Goal: Information Seeking & Learning: Find specific fact

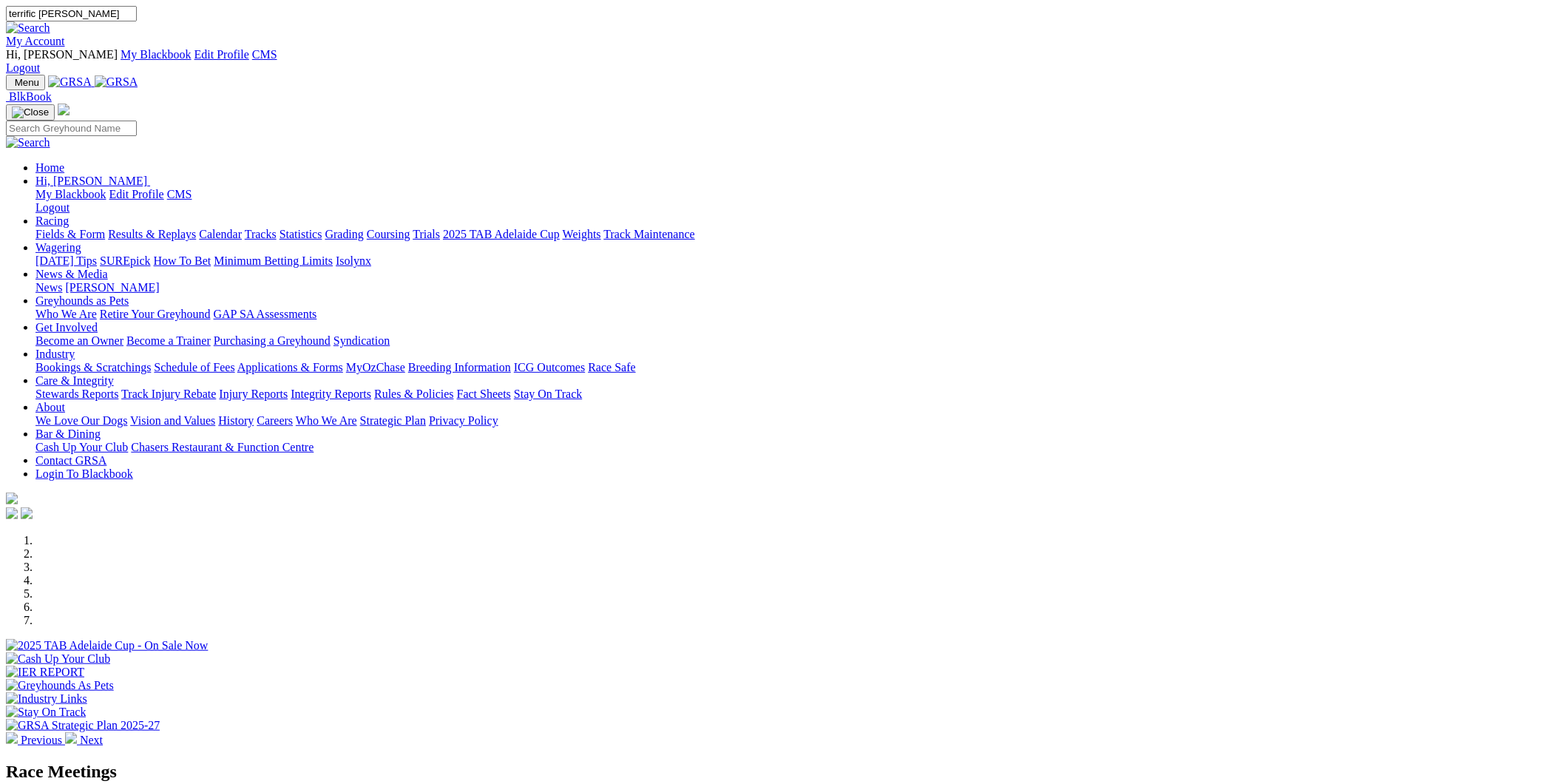
type input "terrific [PERSON_NAME]"
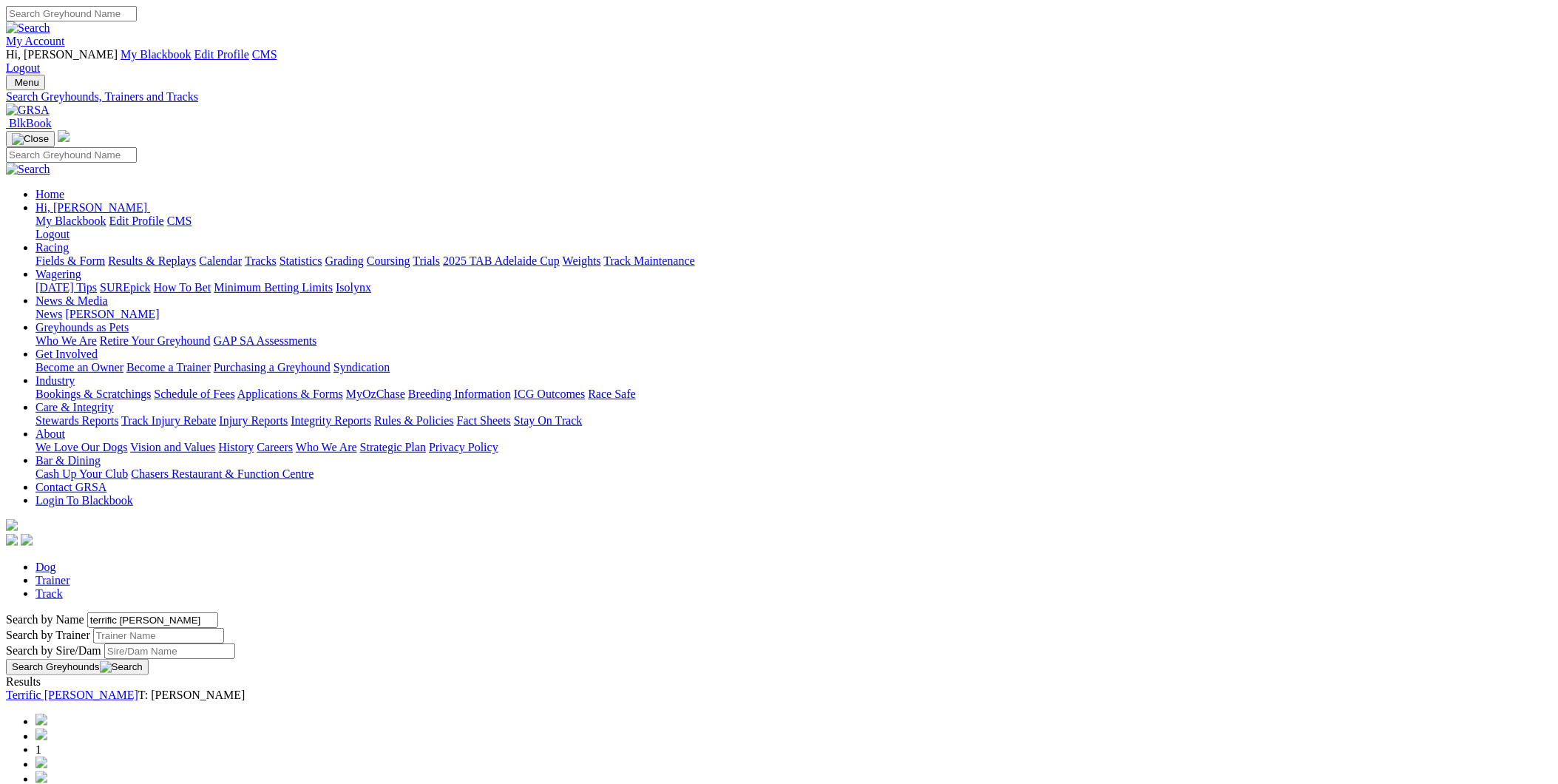
click at [138, 688] on link "Terrific [PERSON_NAME]" at bounding box center [72, 695] width 132 height 13
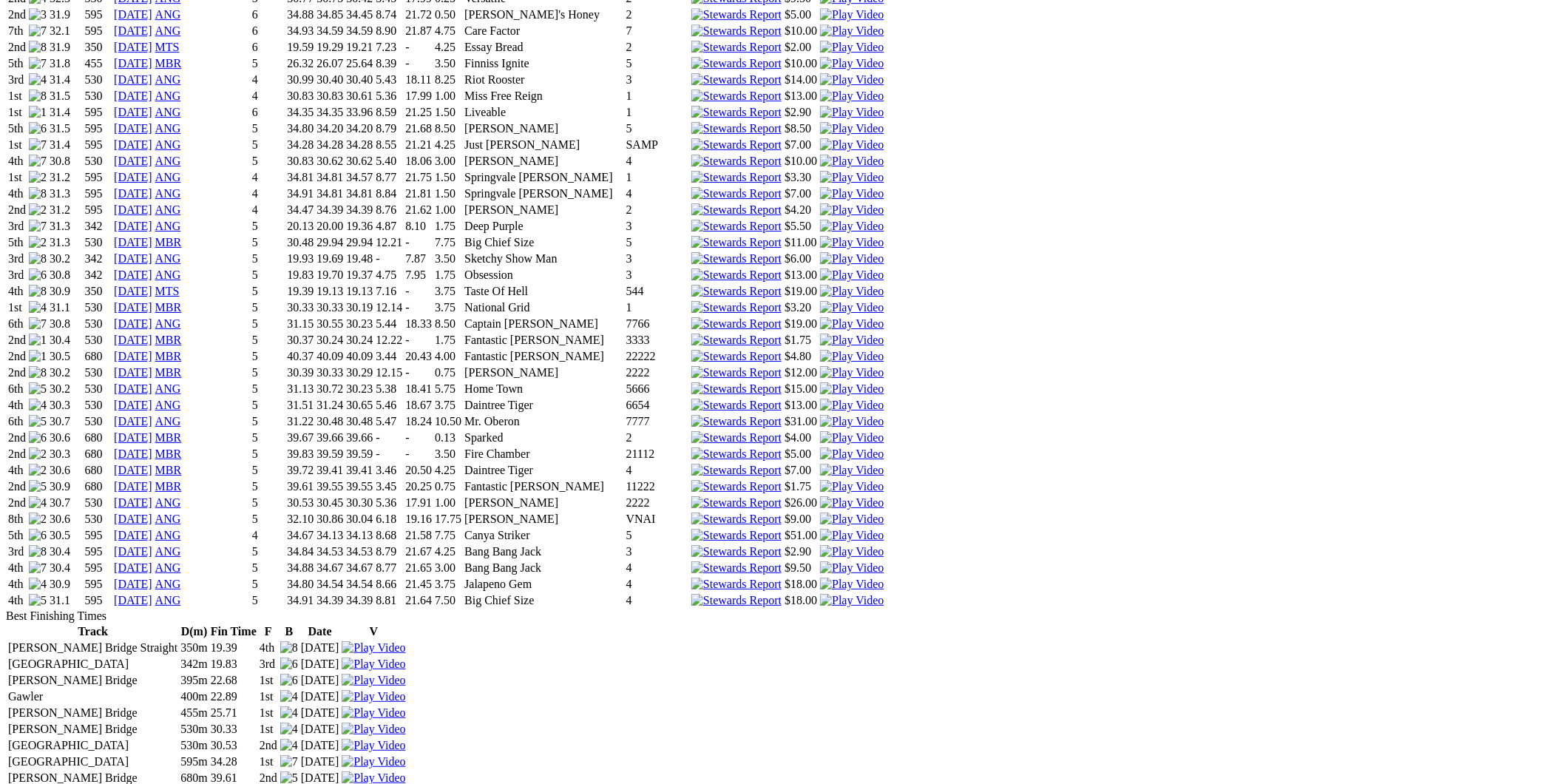
scroll to position [1534, 0]
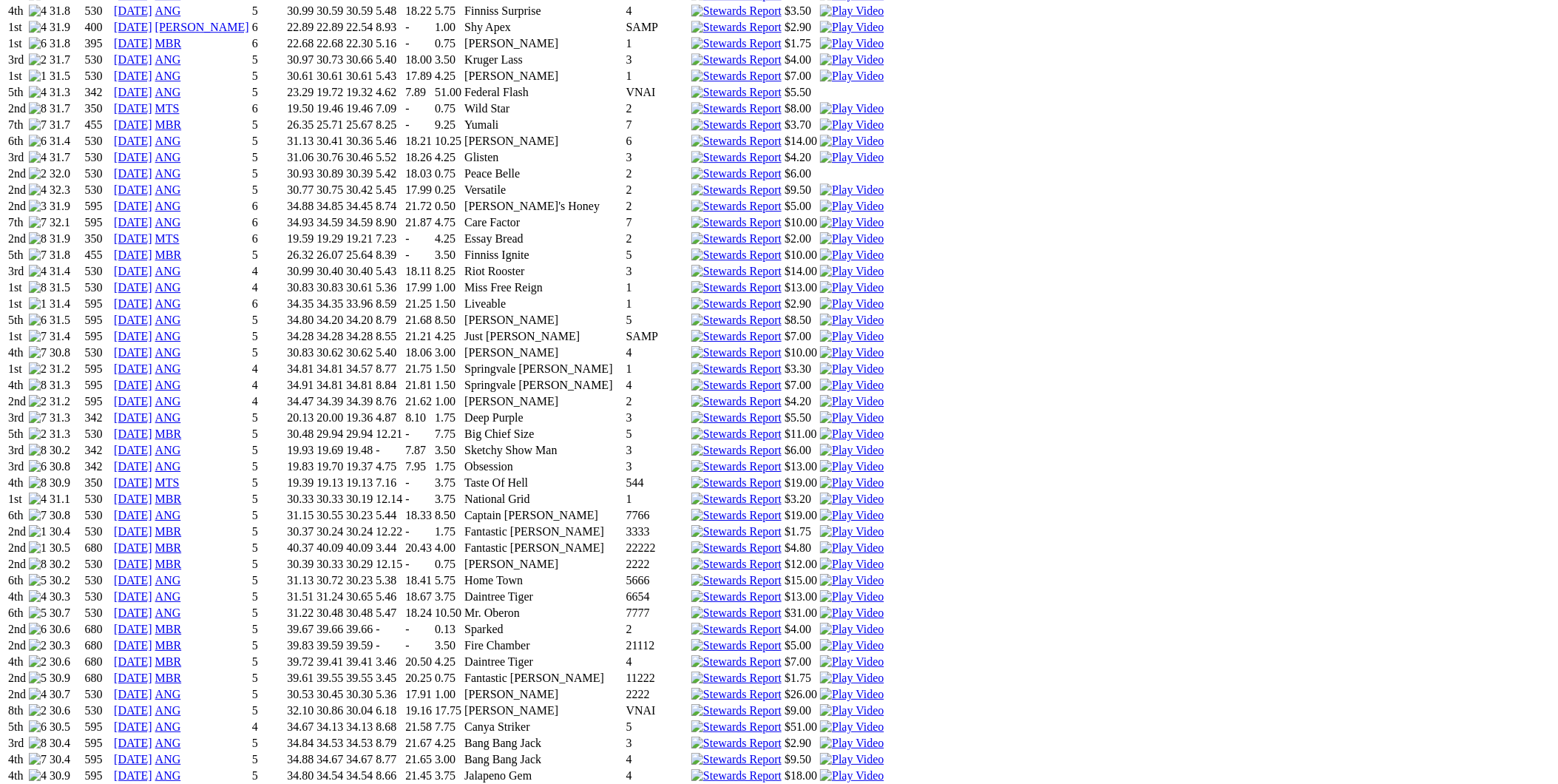
click at [153, 753] on link "[DATE]" at bounding box center [133, 759] width 39 height 13
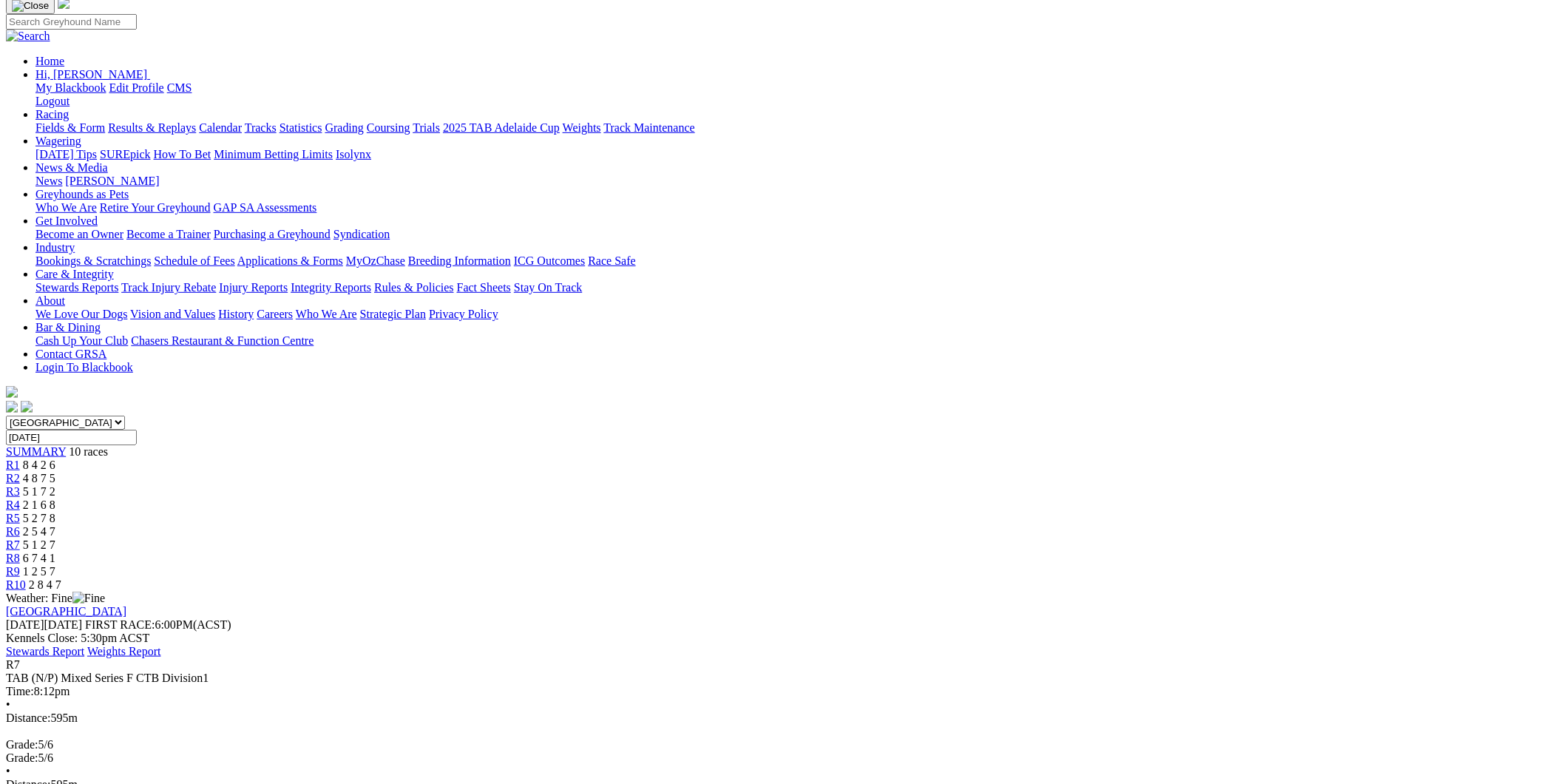
scroll to position [191, 0]
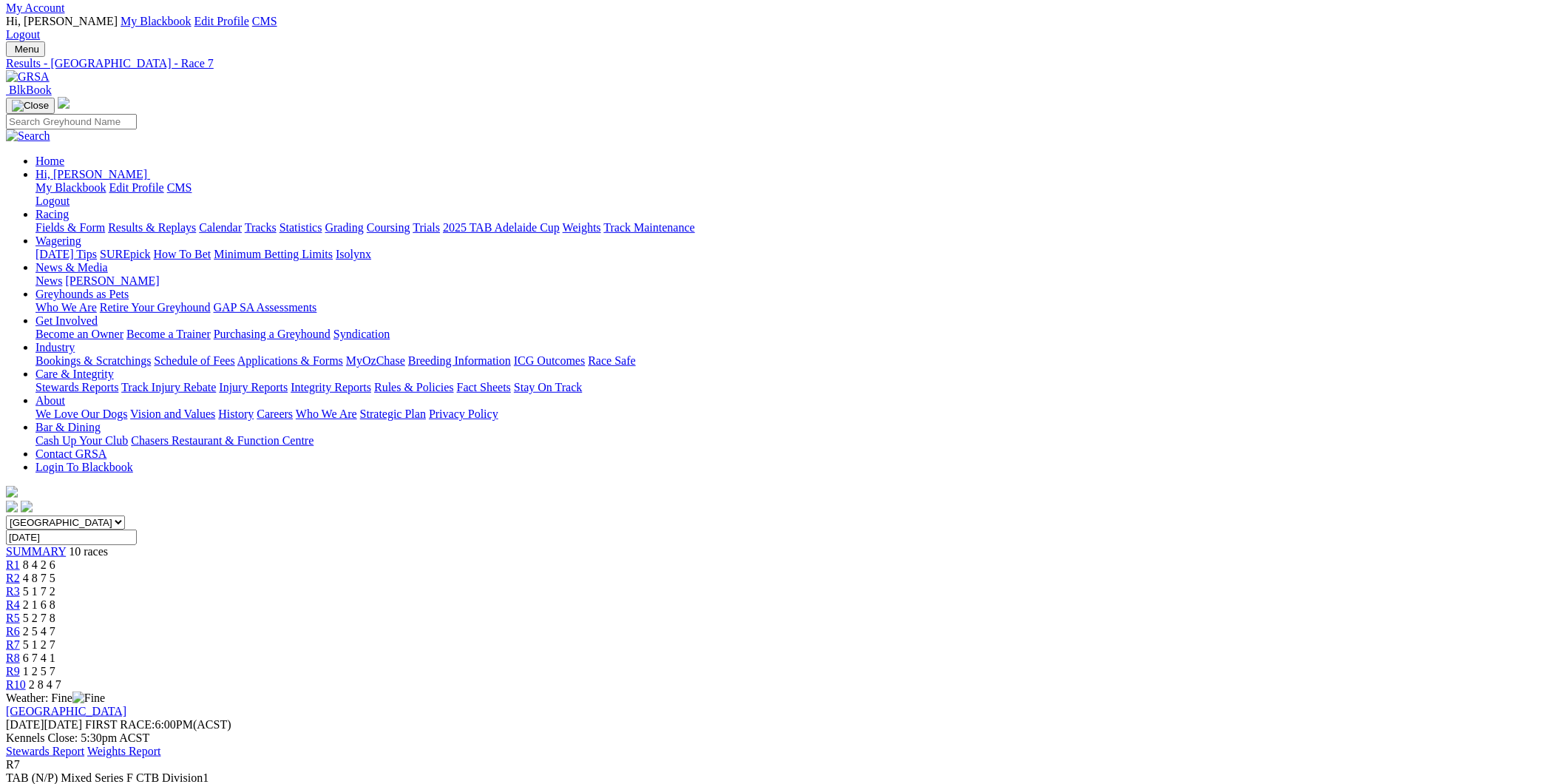
scroll to position [0, 0]
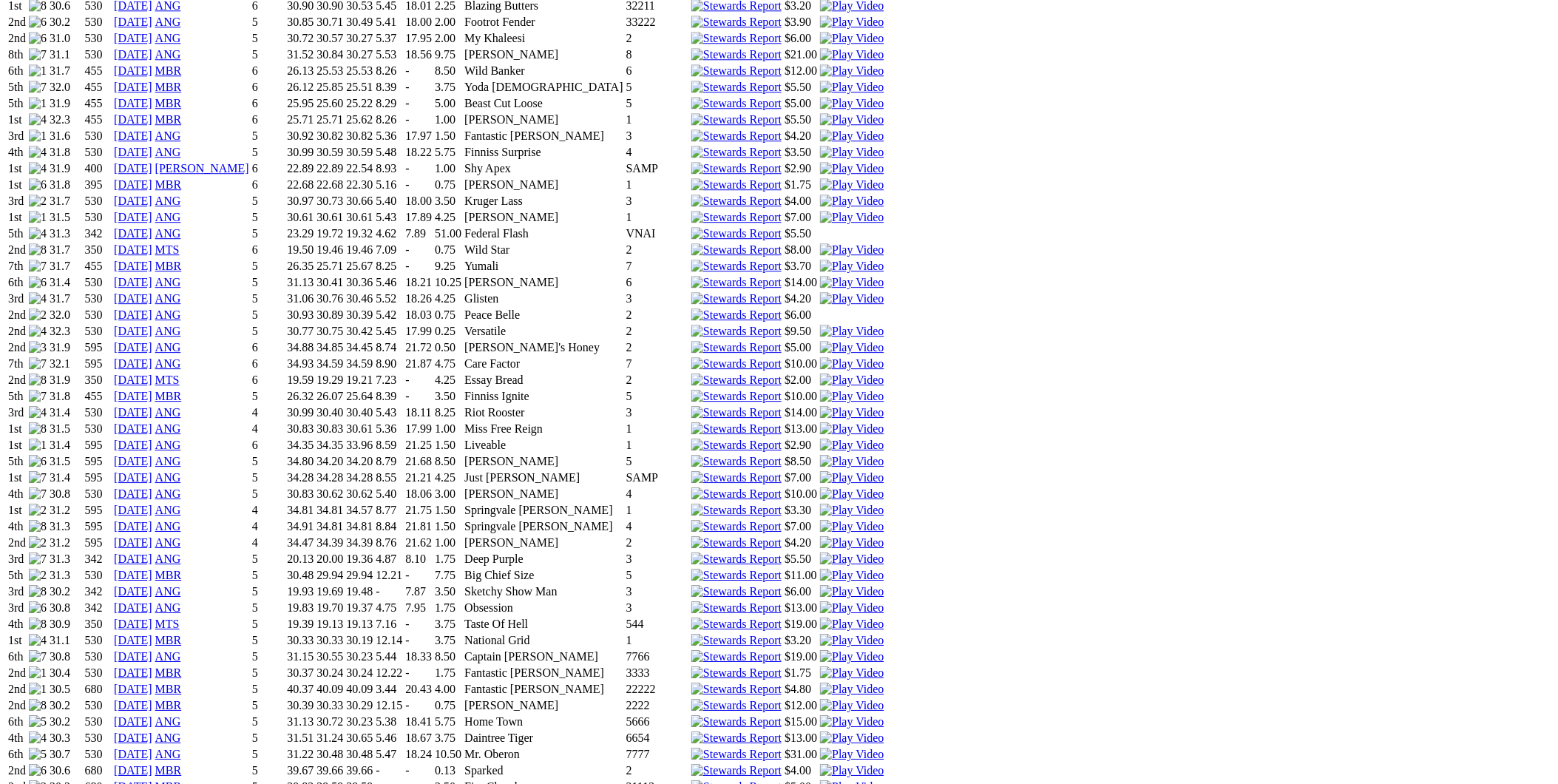
scroll to position [1534, 0]
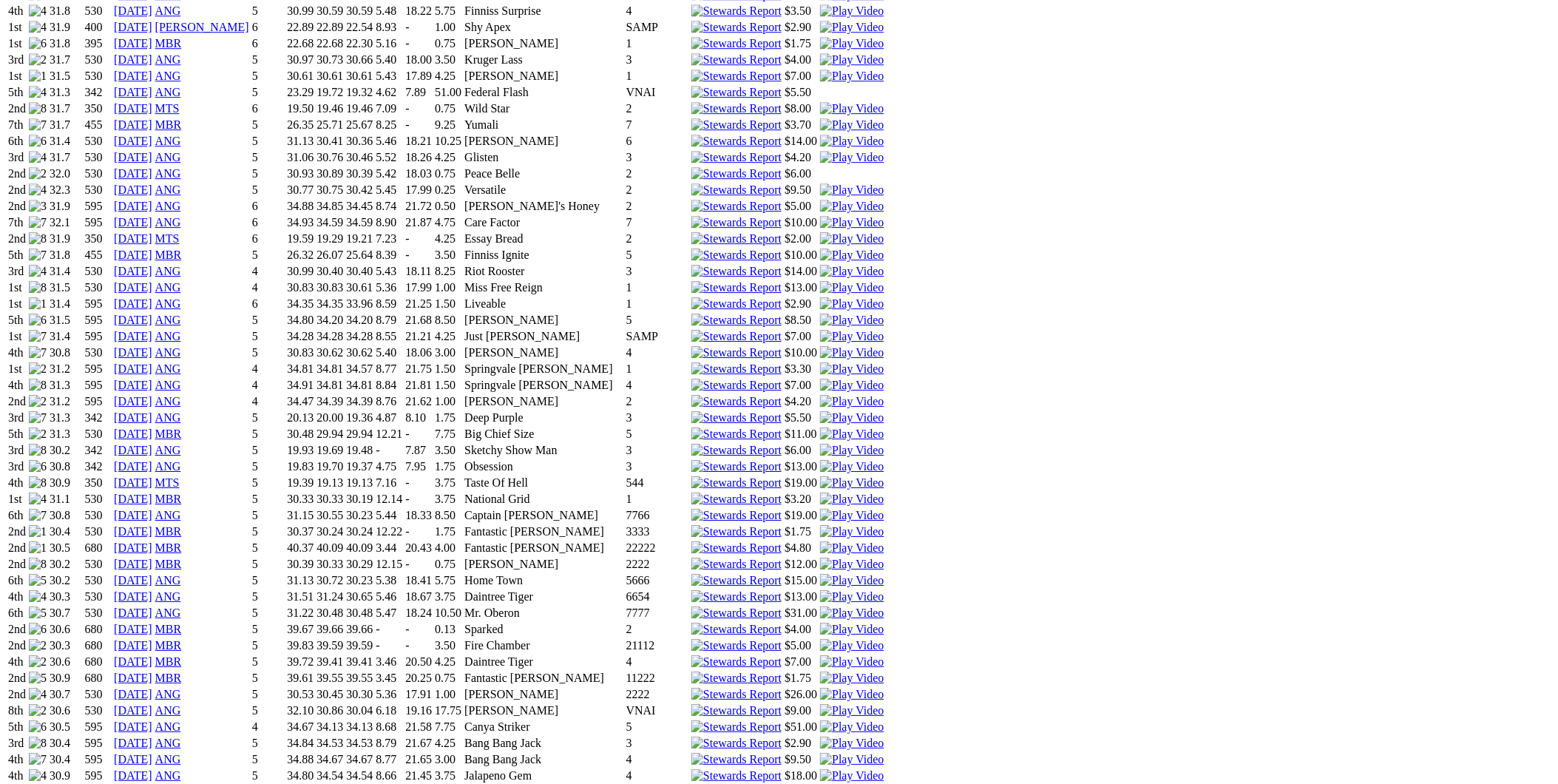
click at [153, 687] on link "[DATE]" at bounding box center [133, 694] width 39 height 13
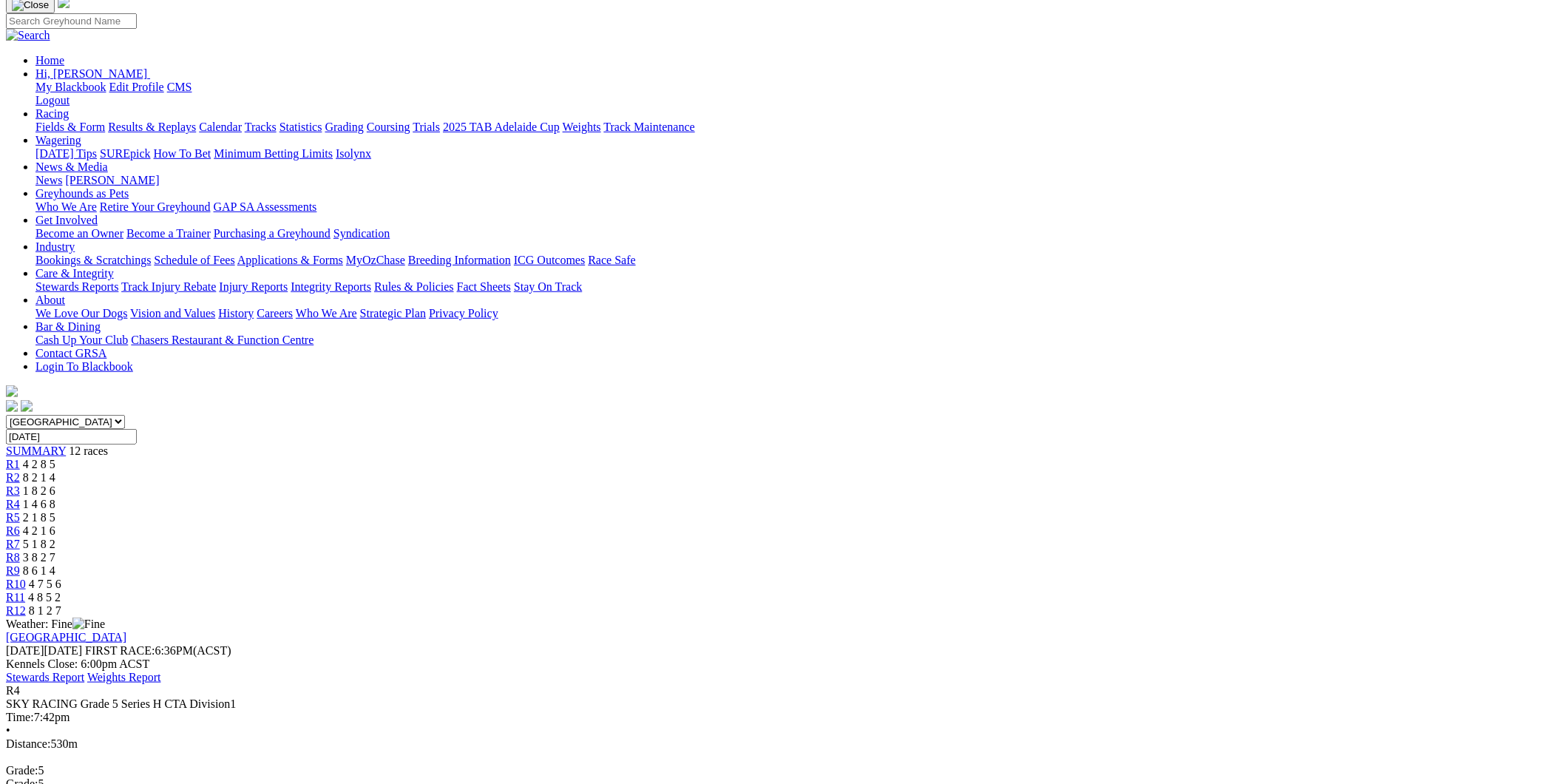
scroll to position [191, 0]
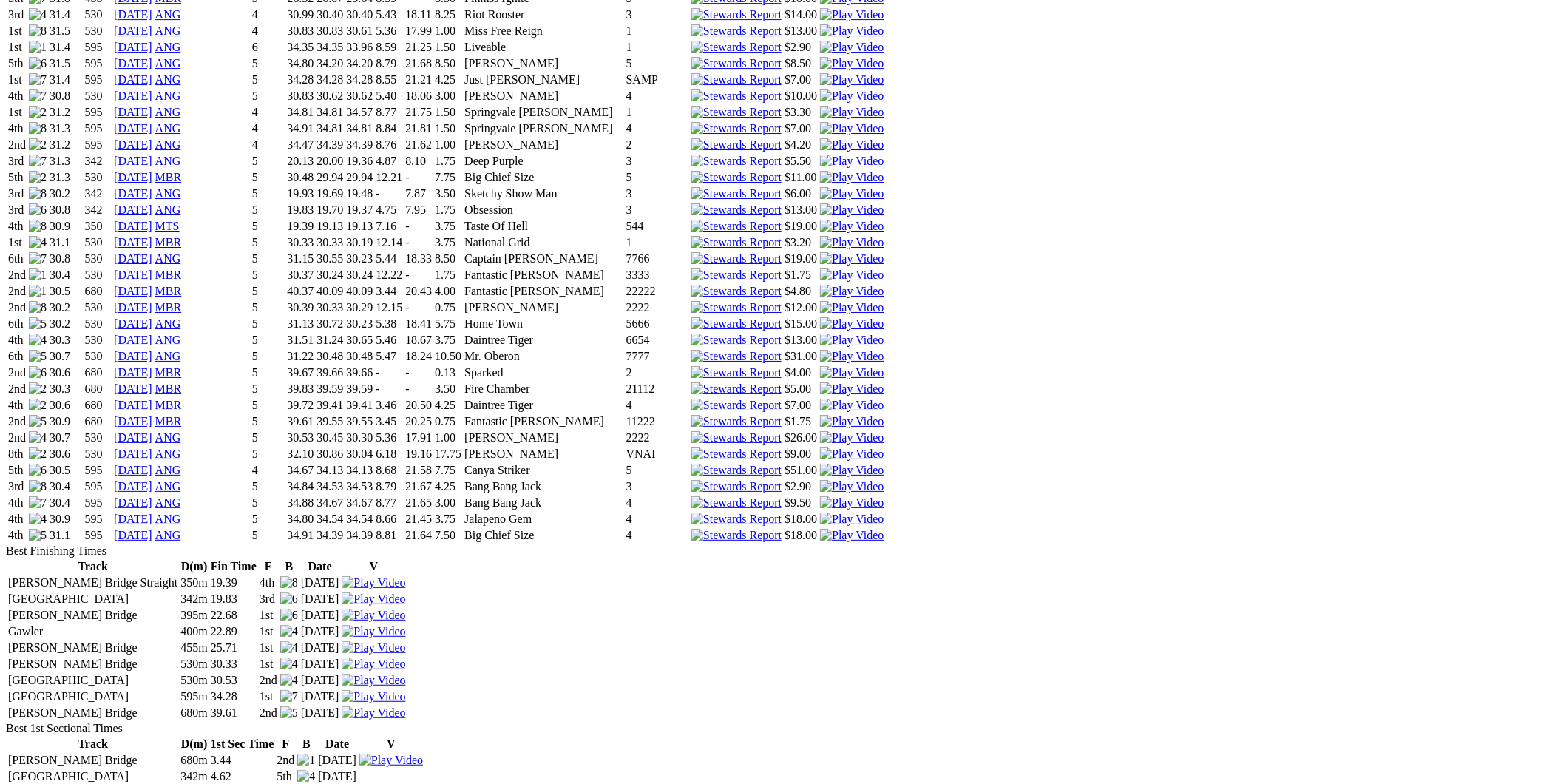
scroll to position [1725, 0]
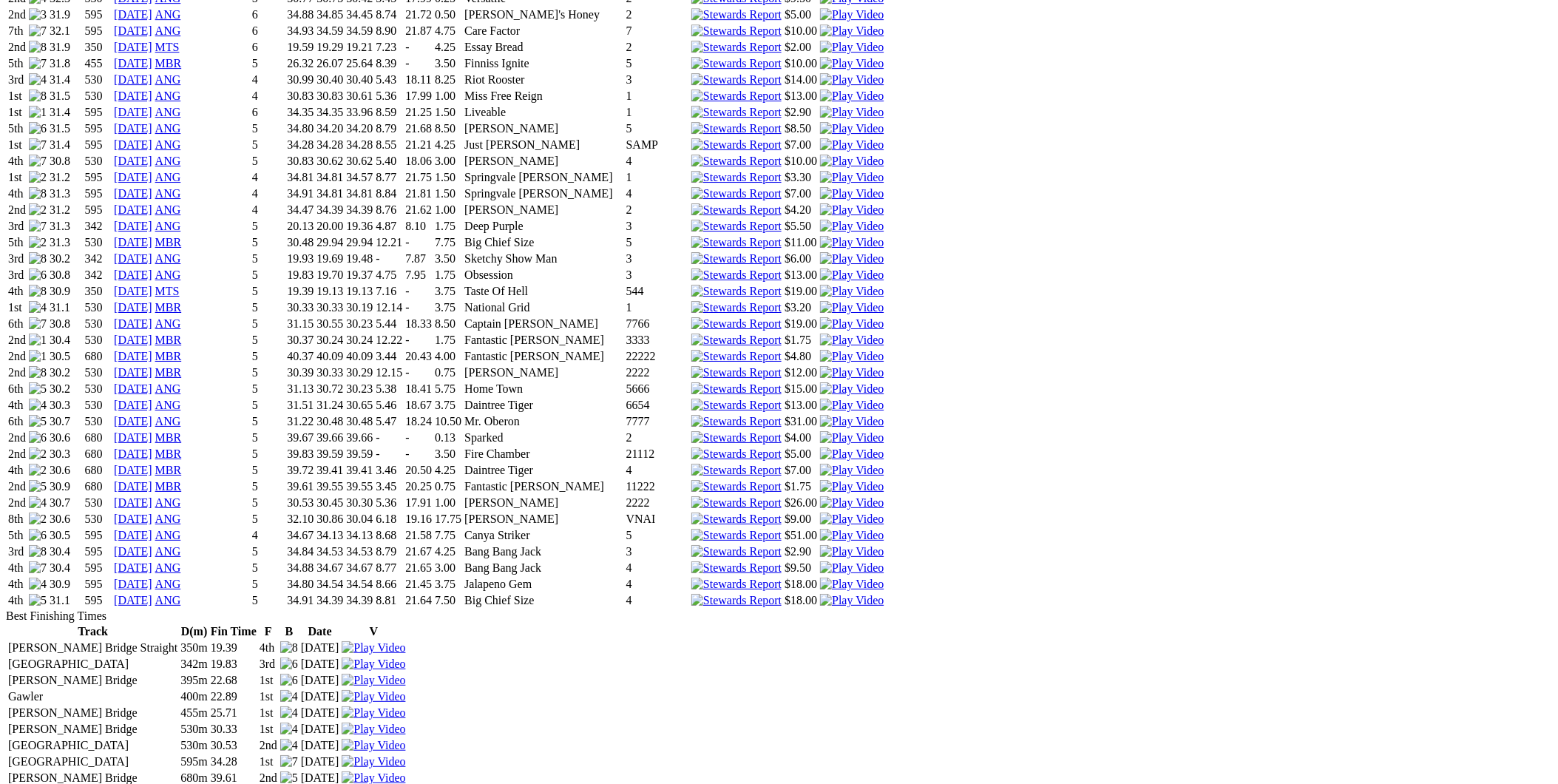
click at [884, 562] on img at bounding box center [851, 568] width 63 height 13
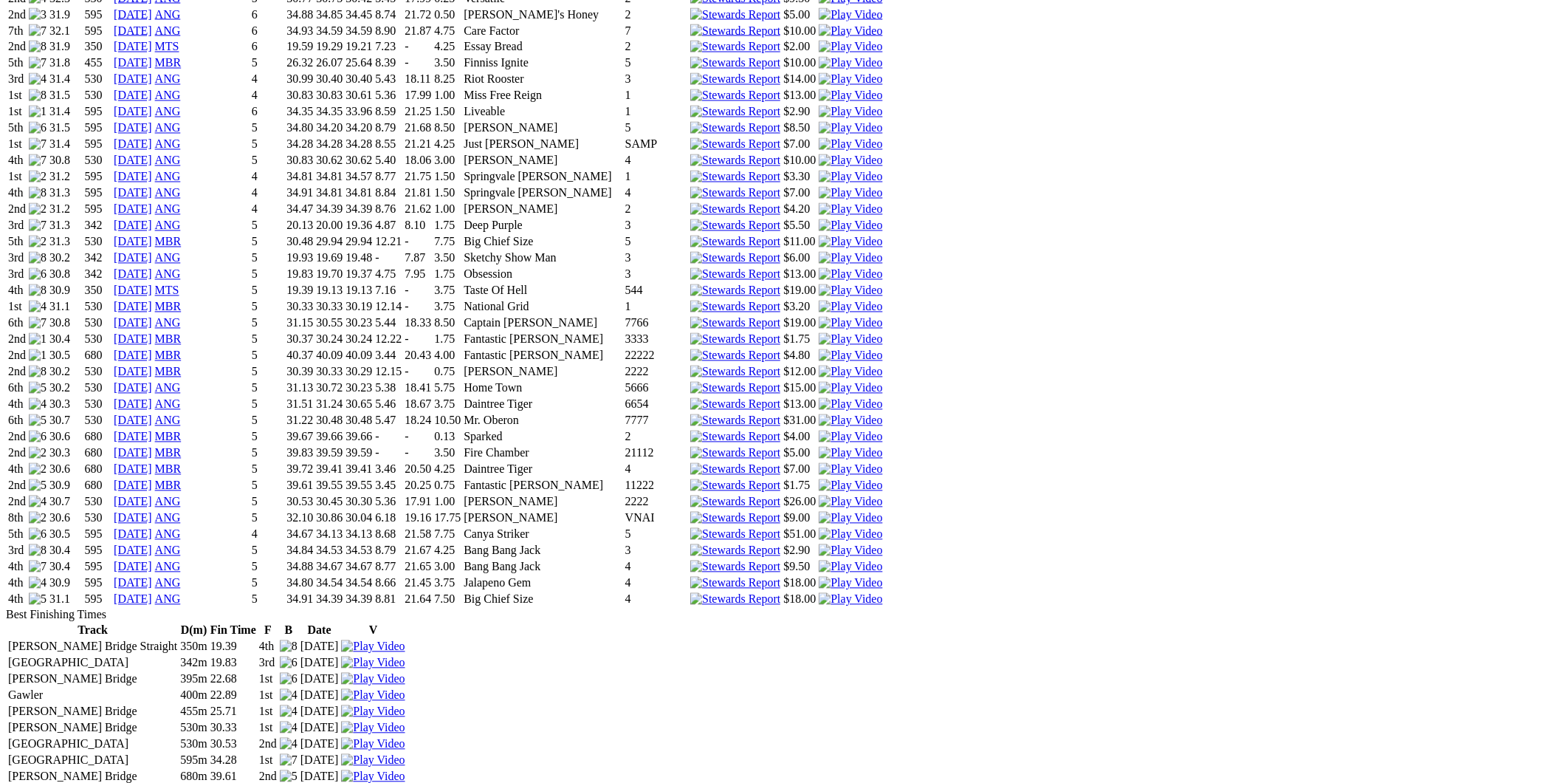
drag, startPoint x: 943, startPoint y: 43, endPoint x: 928, endPoint y: 53, distance: 18.0
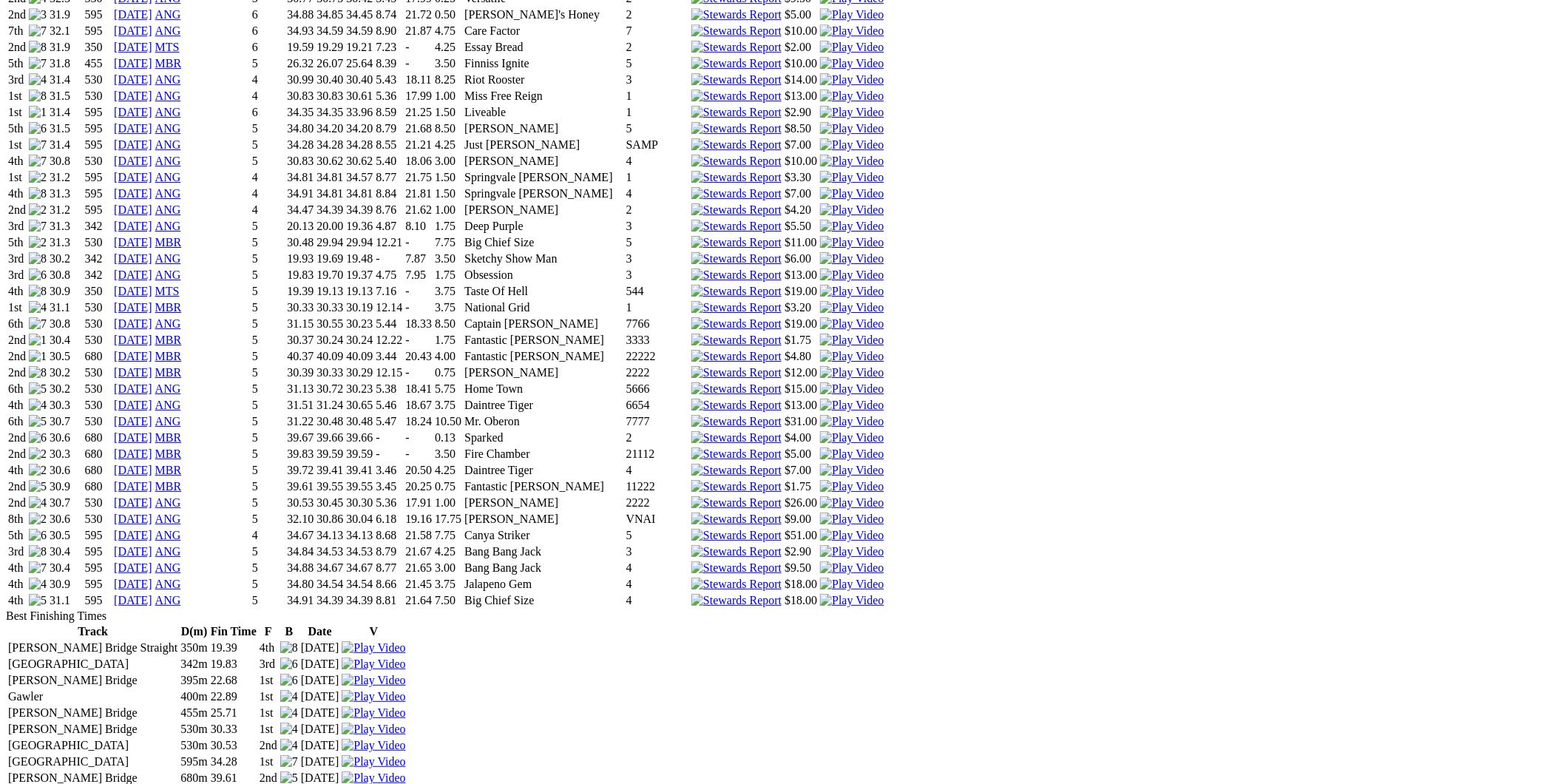
click at [153, 301] on link "[DATE]" at bounding box center [133, 307] width 39 height 13
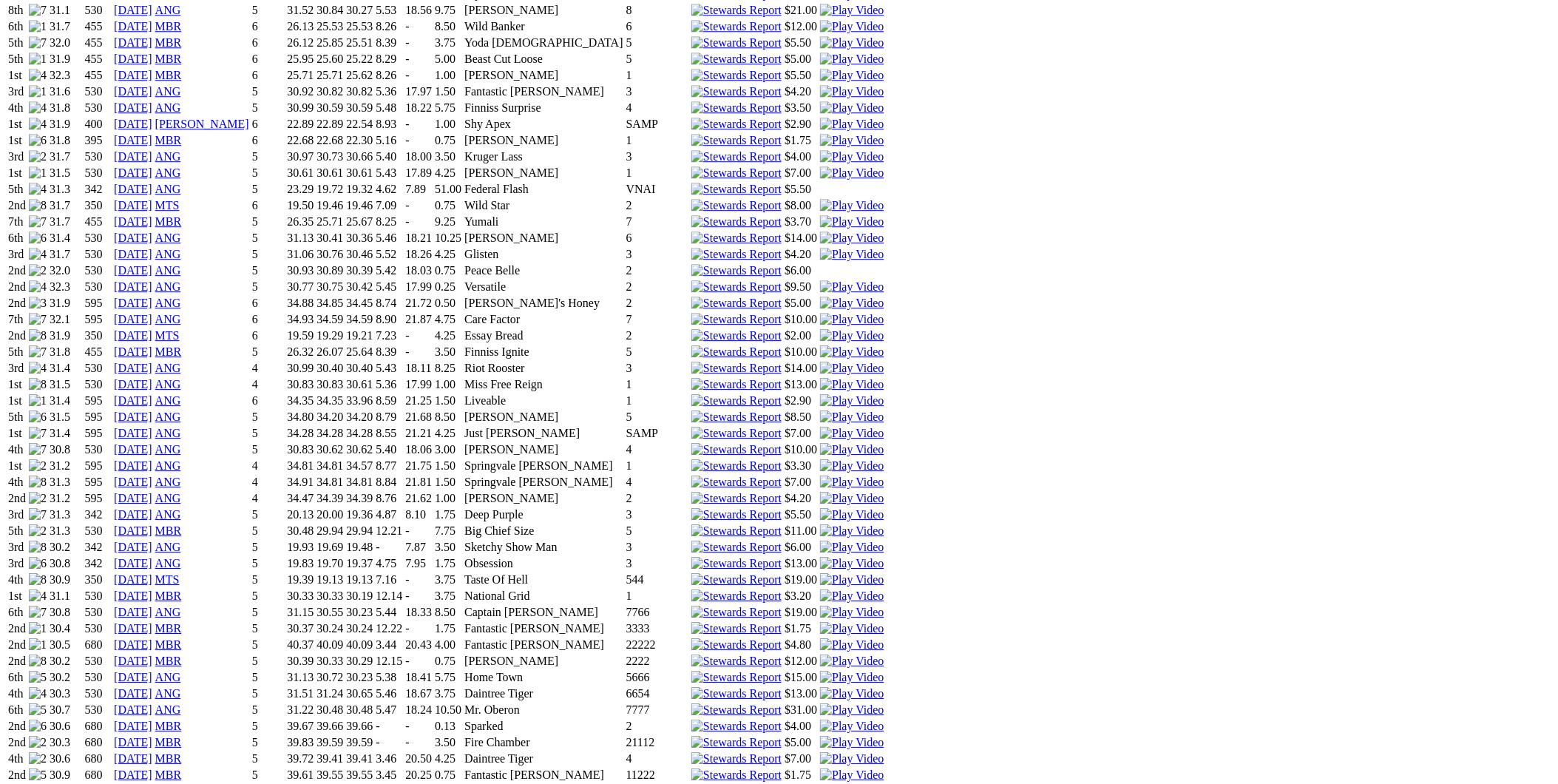
scroll to position [1534, 0]
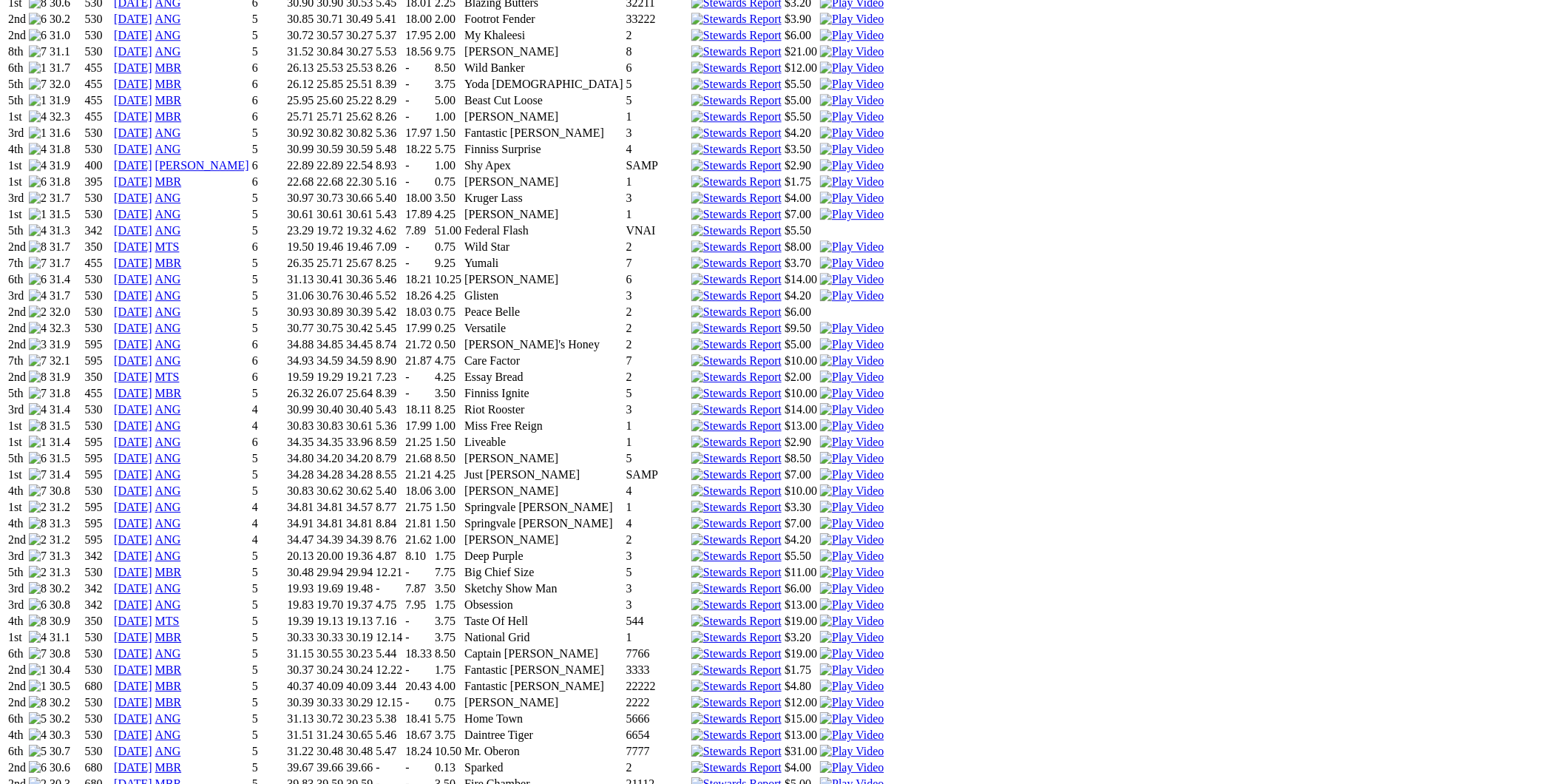
scroll to position [1342, 0]
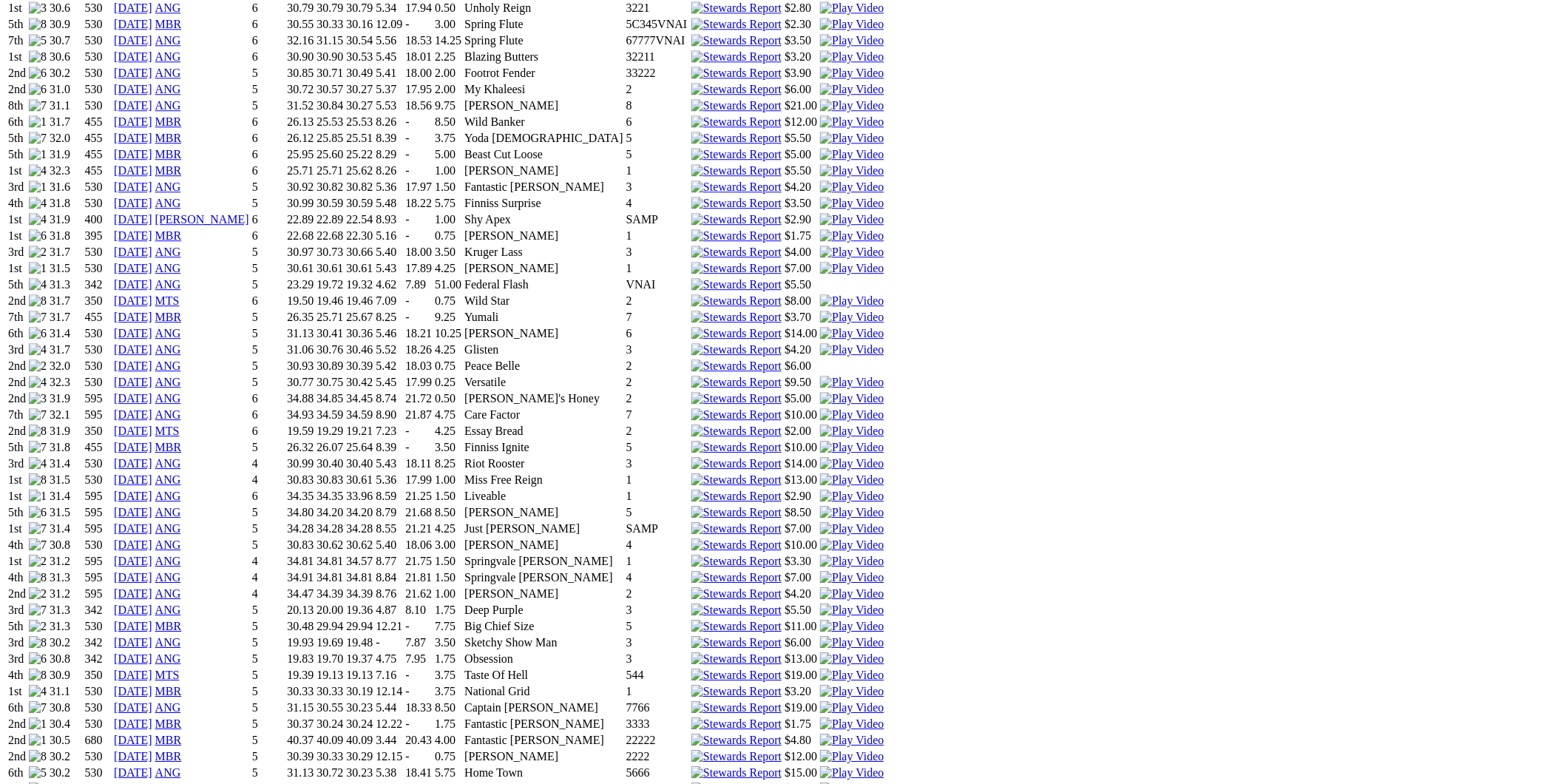
click at [884, 685] on img at bounding box center [851, 691] width 63 height 13
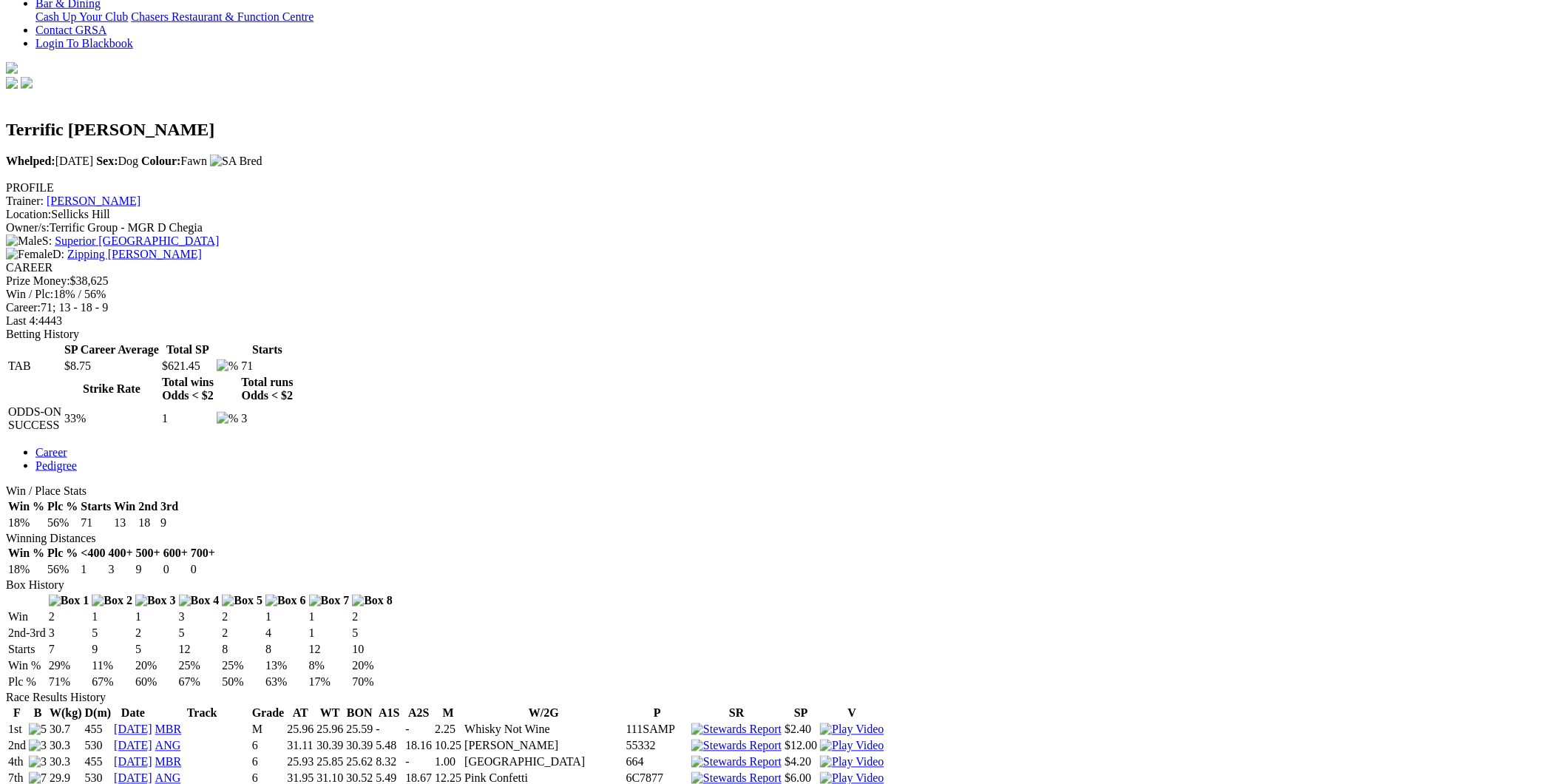
scroll to position [0, 0]
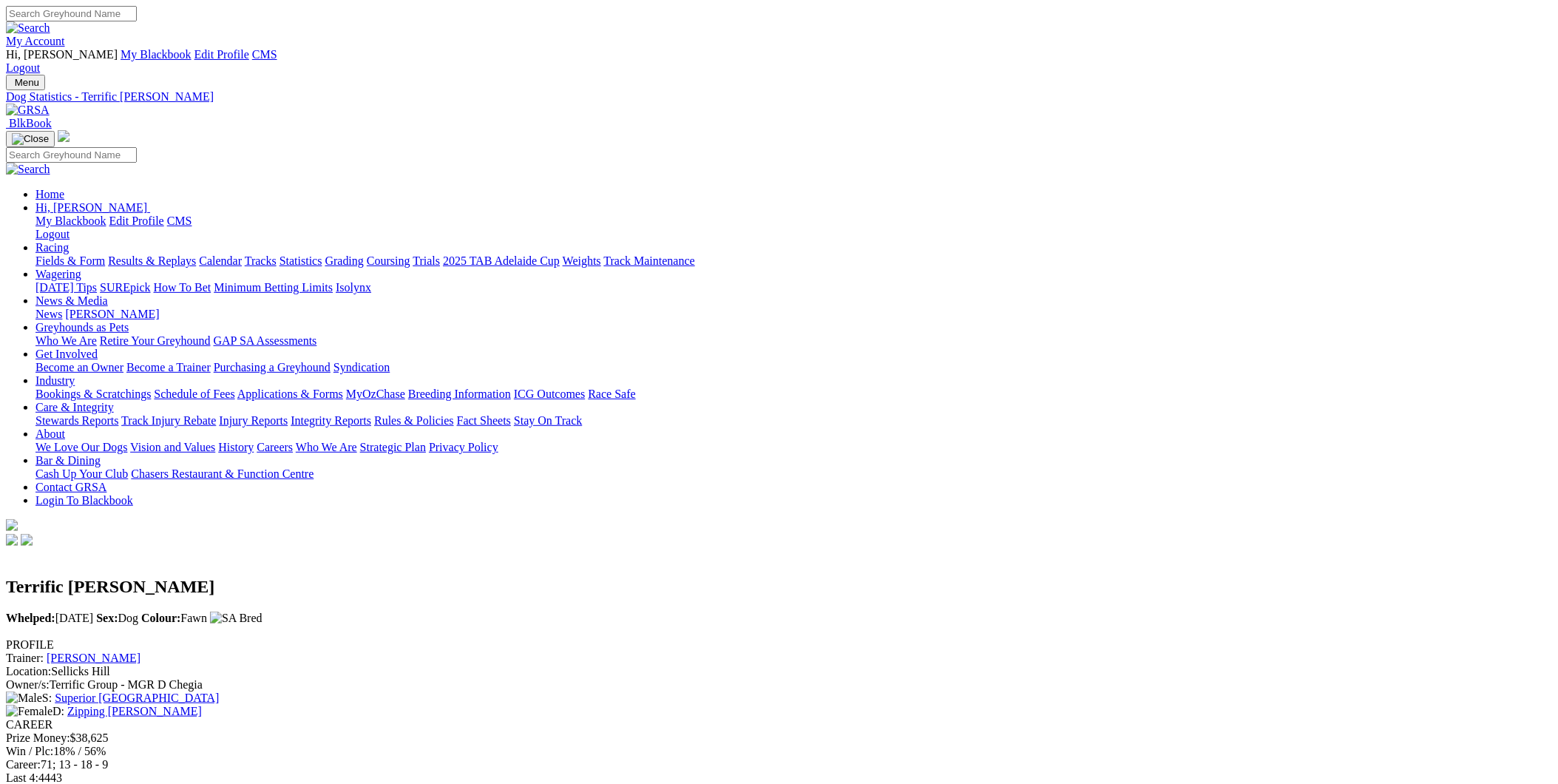
click at [323, 255] on link "Statistics" at bounding box center [301, 261] width 43 height 13
click at [82, 267] on link "Wagering" at bounding box center [59, 274] width 46 height 13
click at [371, 281] on link "Isolynx" at bounding box center [353, 288] width 36 height 13
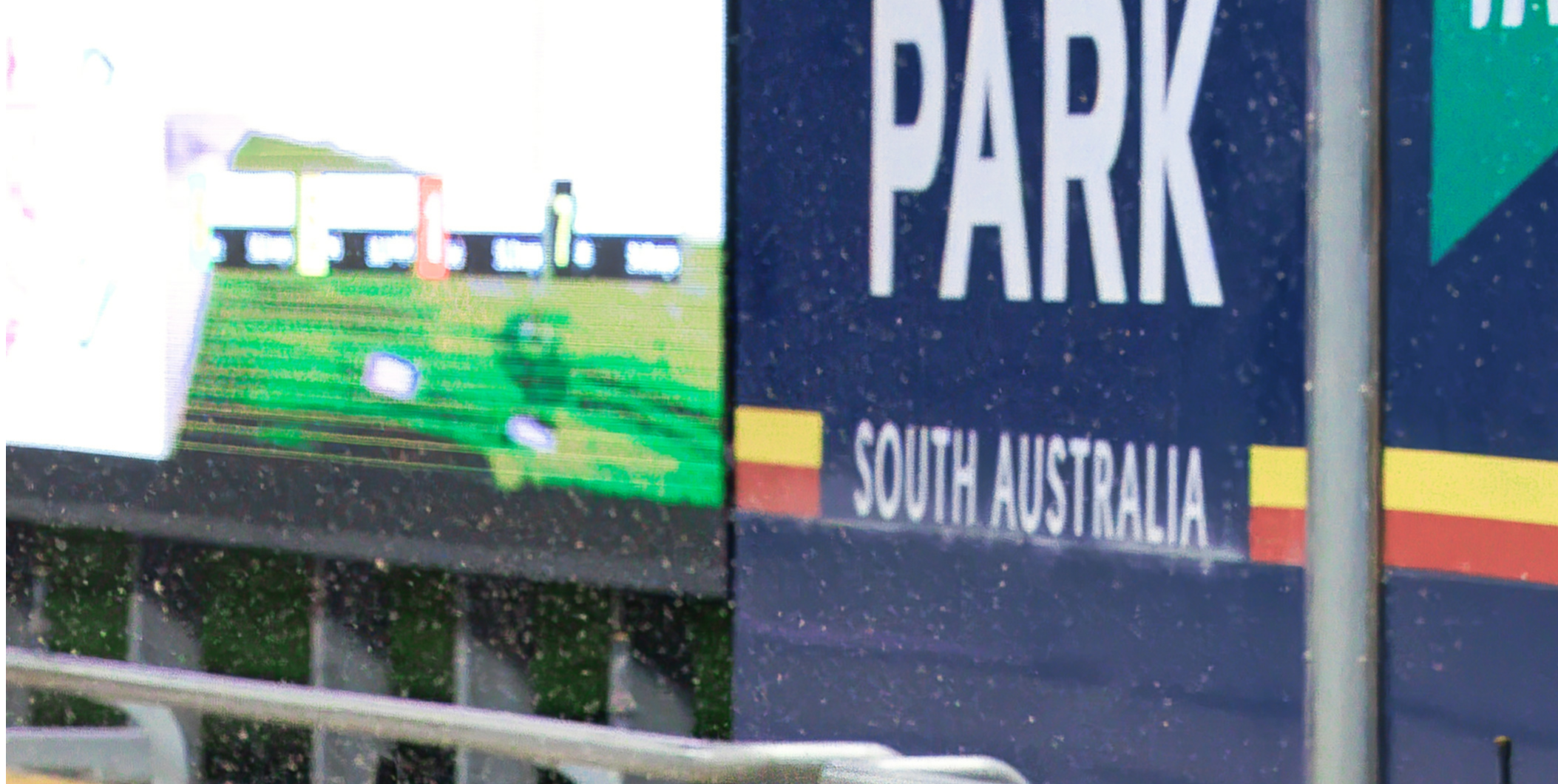
scroll to position [767, 0]
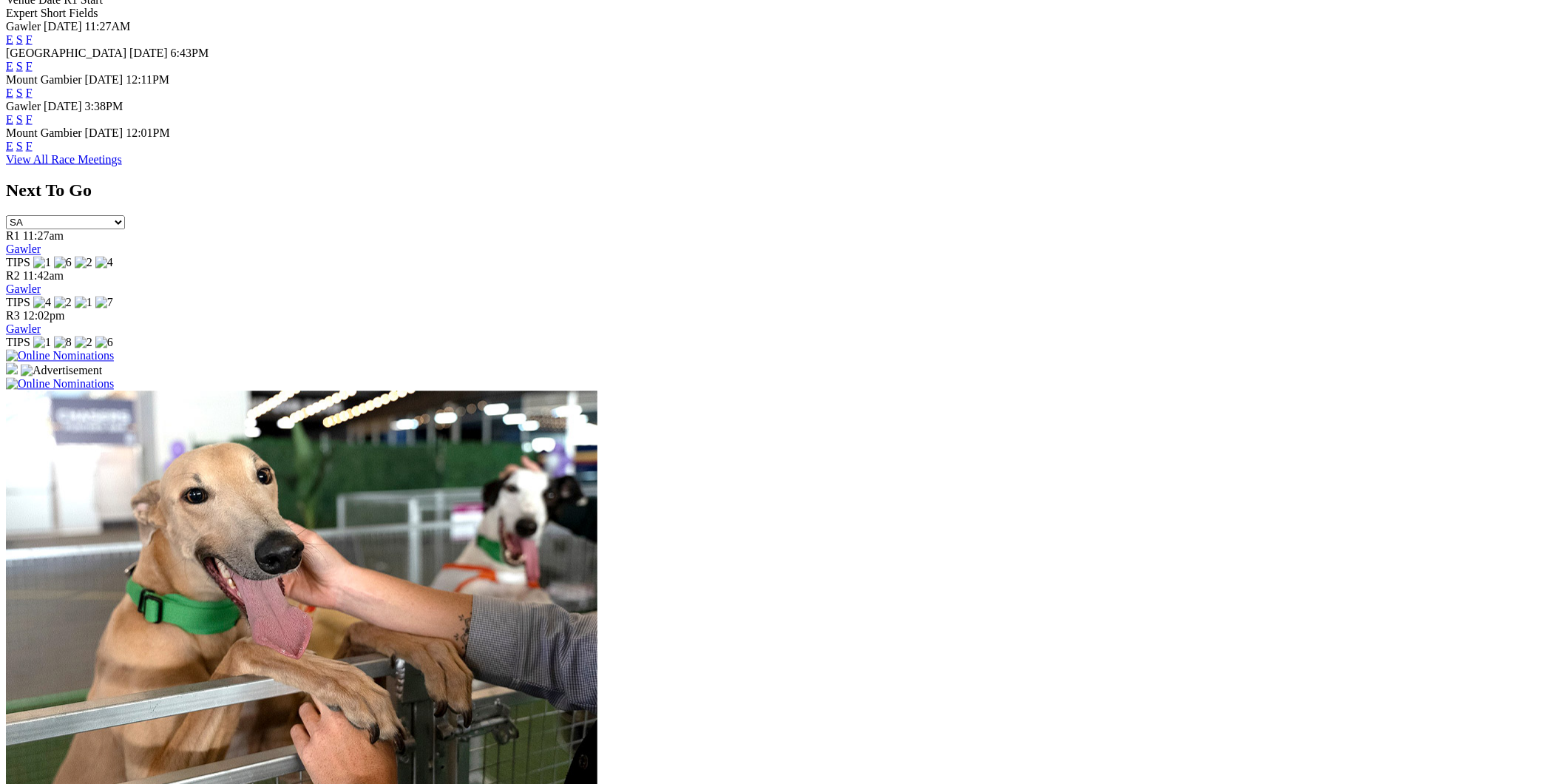
scroll to position [767, 0]
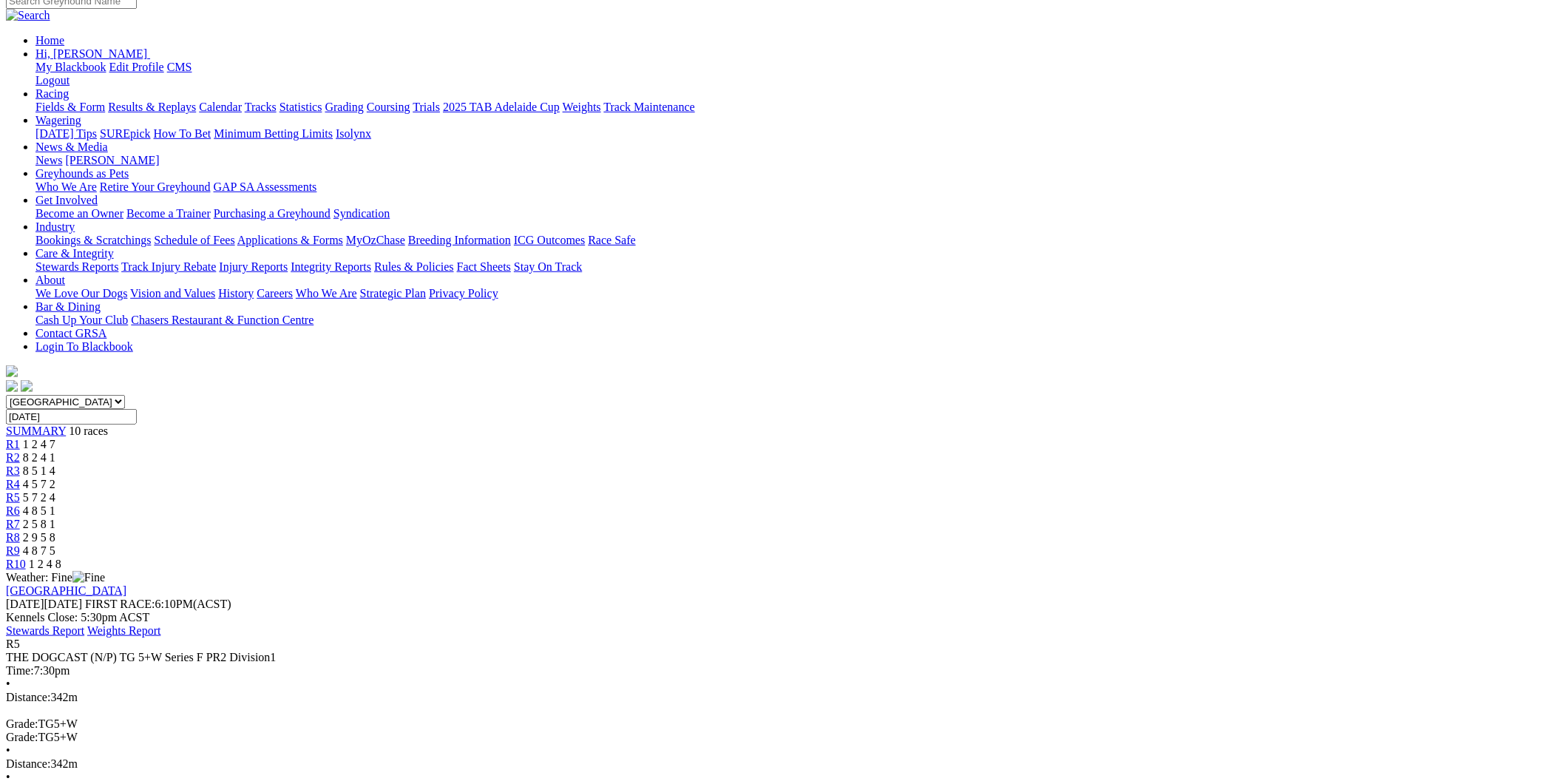
scroll to position [191, 0]
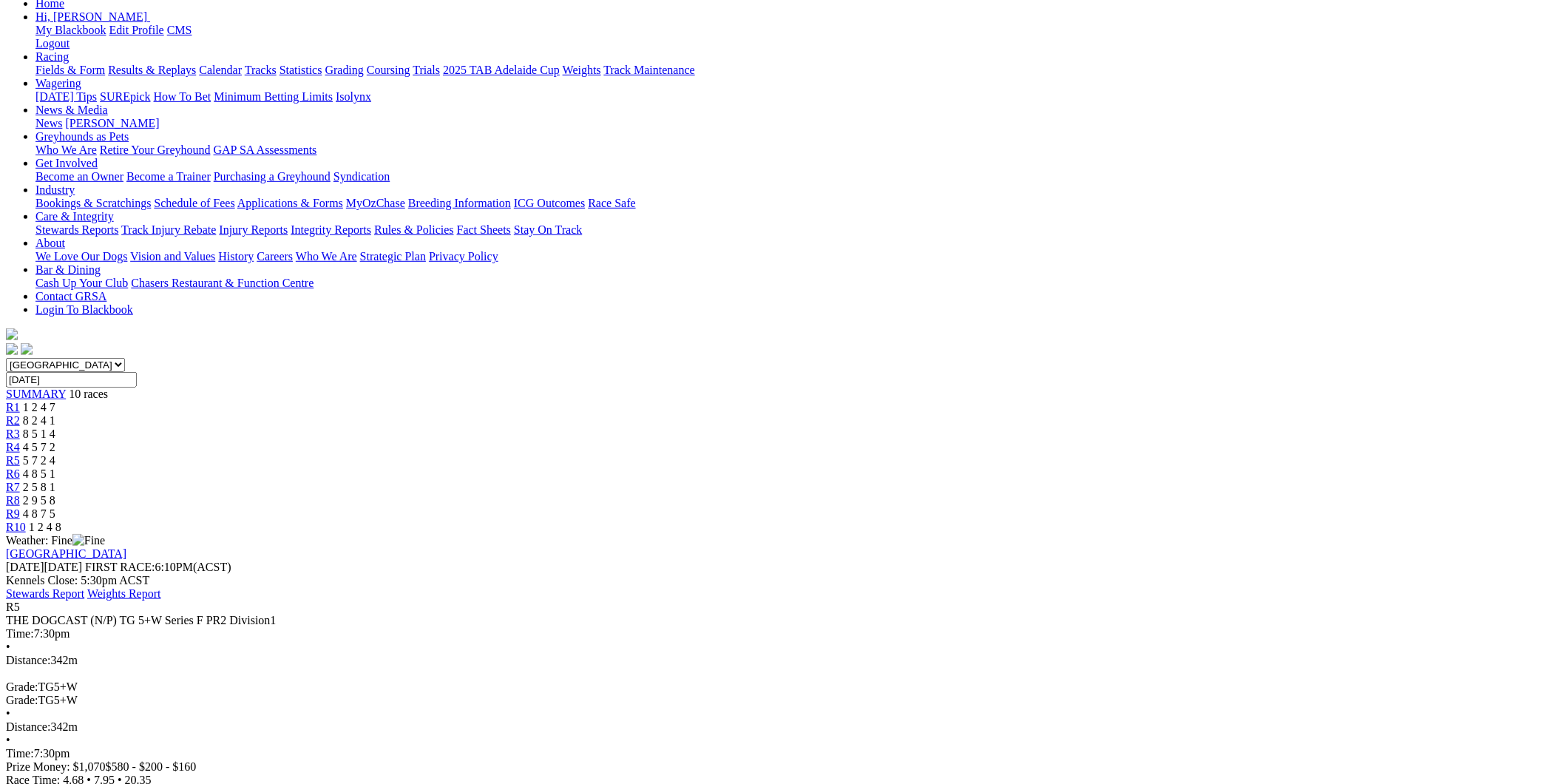
click at [882, 468] on div "R6 4 8 5 1" at bounding box center [779, 474] width 1546 height 13
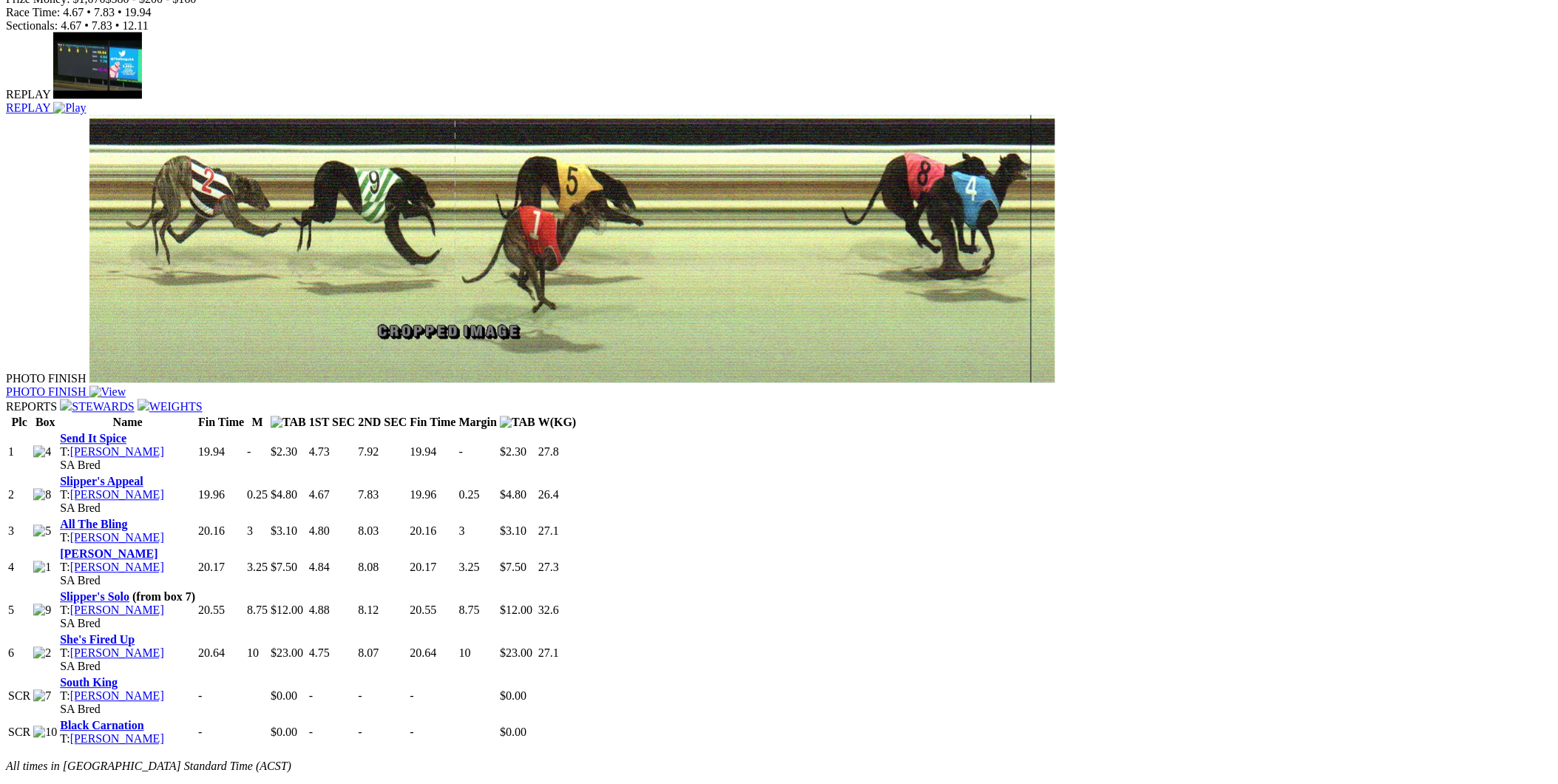
scroll to position [191, 0]
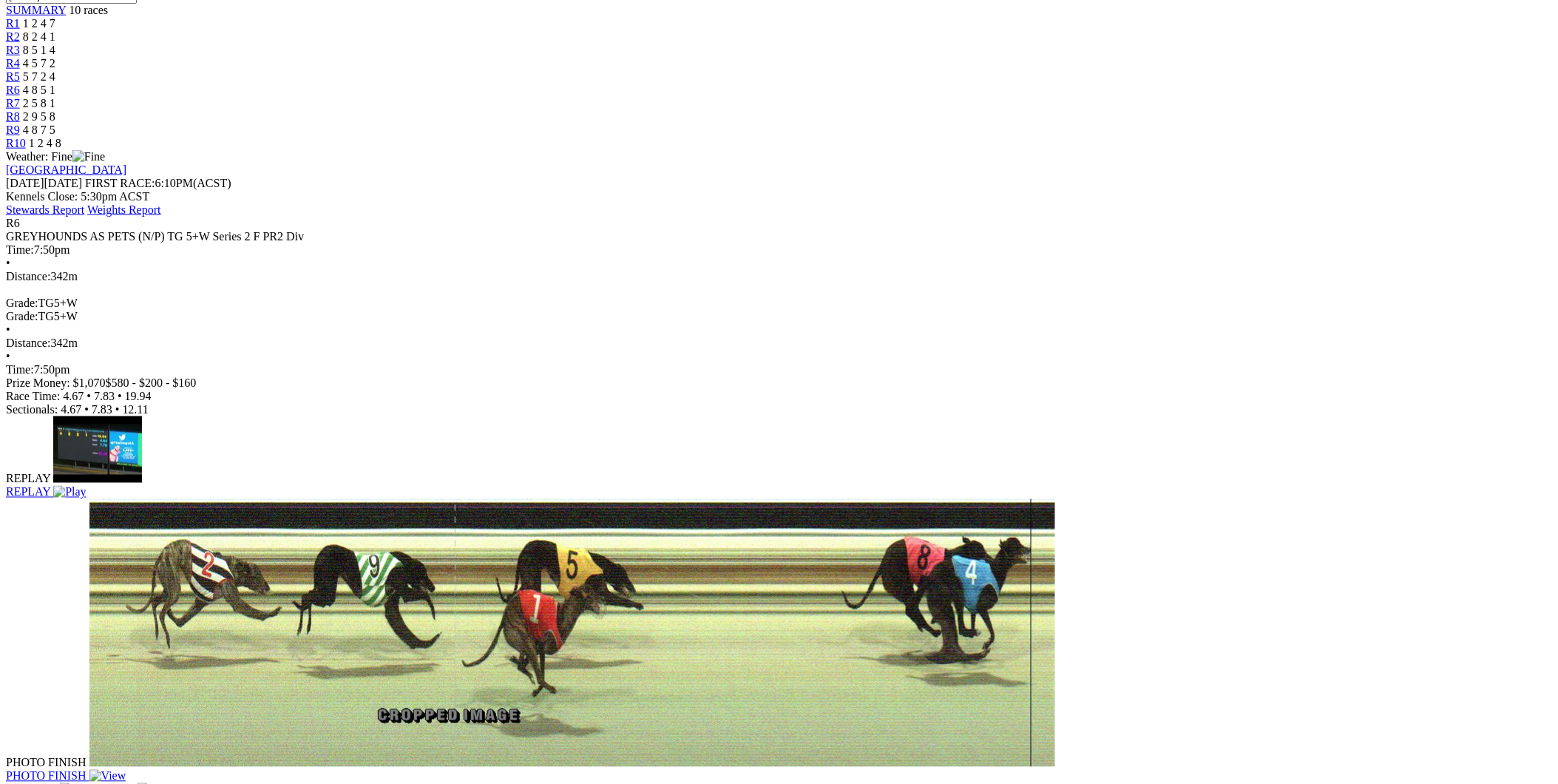
scroll to position [0, 0]
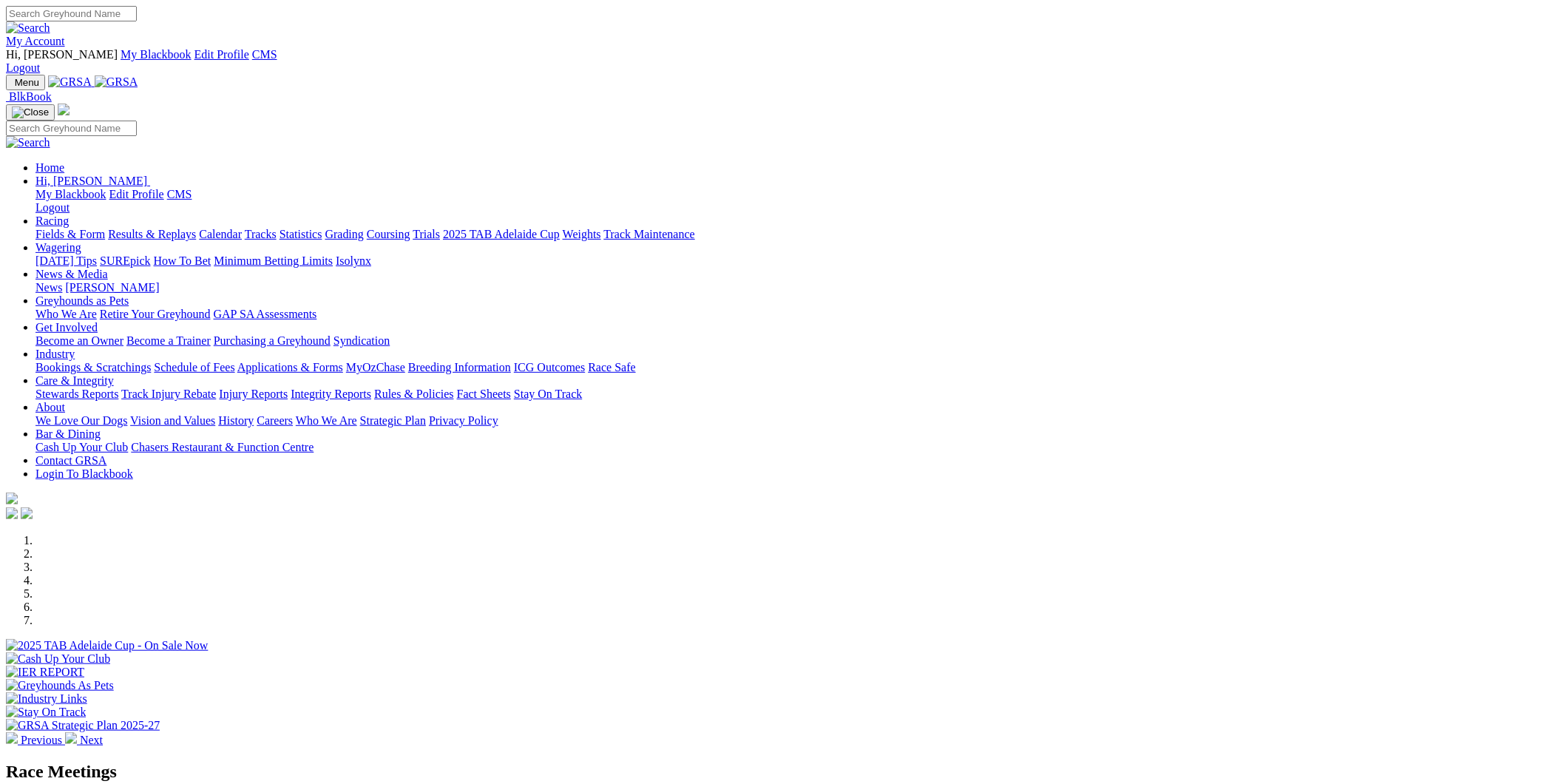
click at [371, 255] on link "Isolynx" at bounding box center [353, 261] width 36 height 13
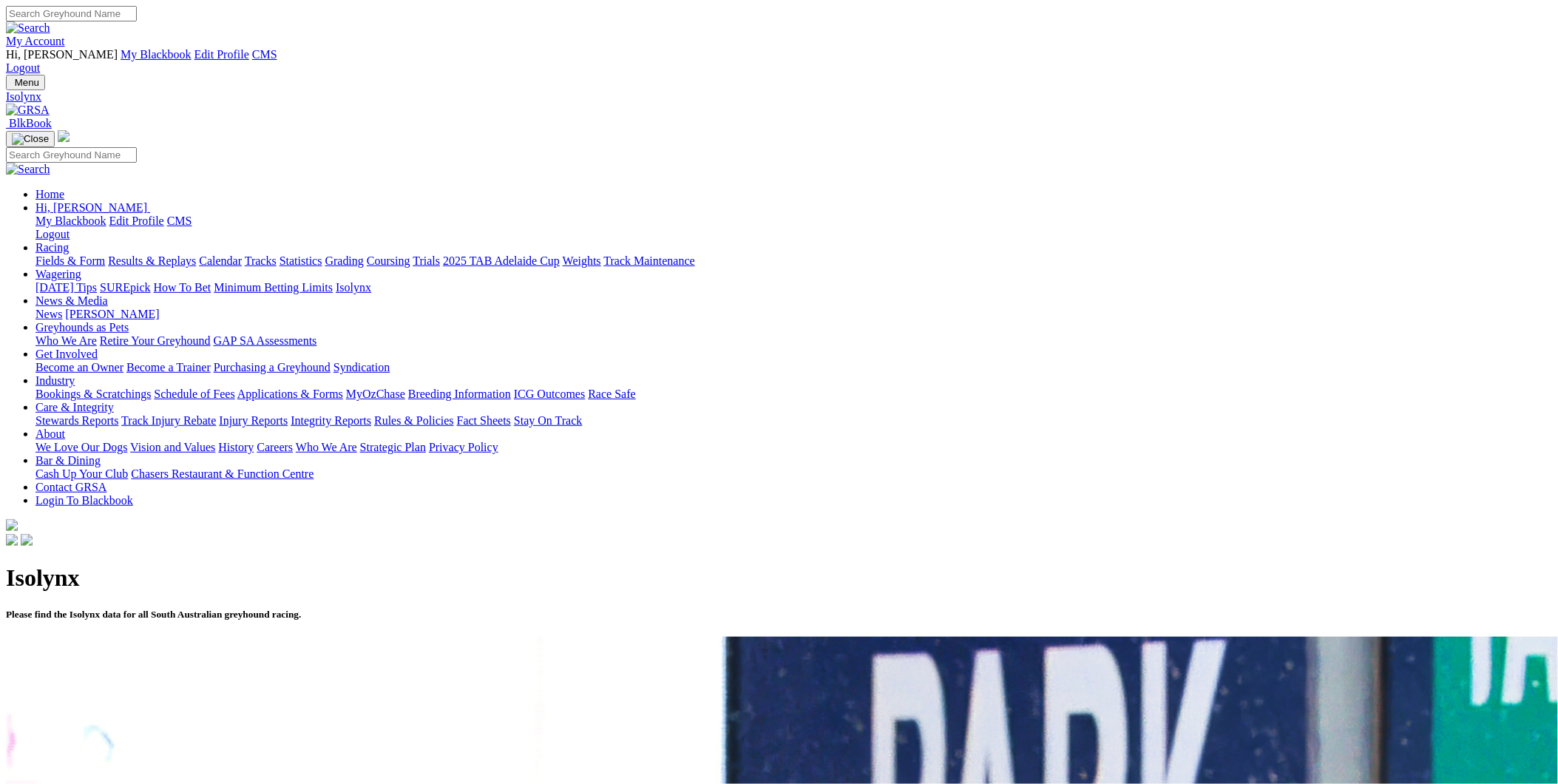
click at [69, 241] on link "Racing" at bounding box center [52, 247] width 33 height 13
click at [196, 255] on link "Results & Replays" at bounding box center [152, 261] width 88 height 13
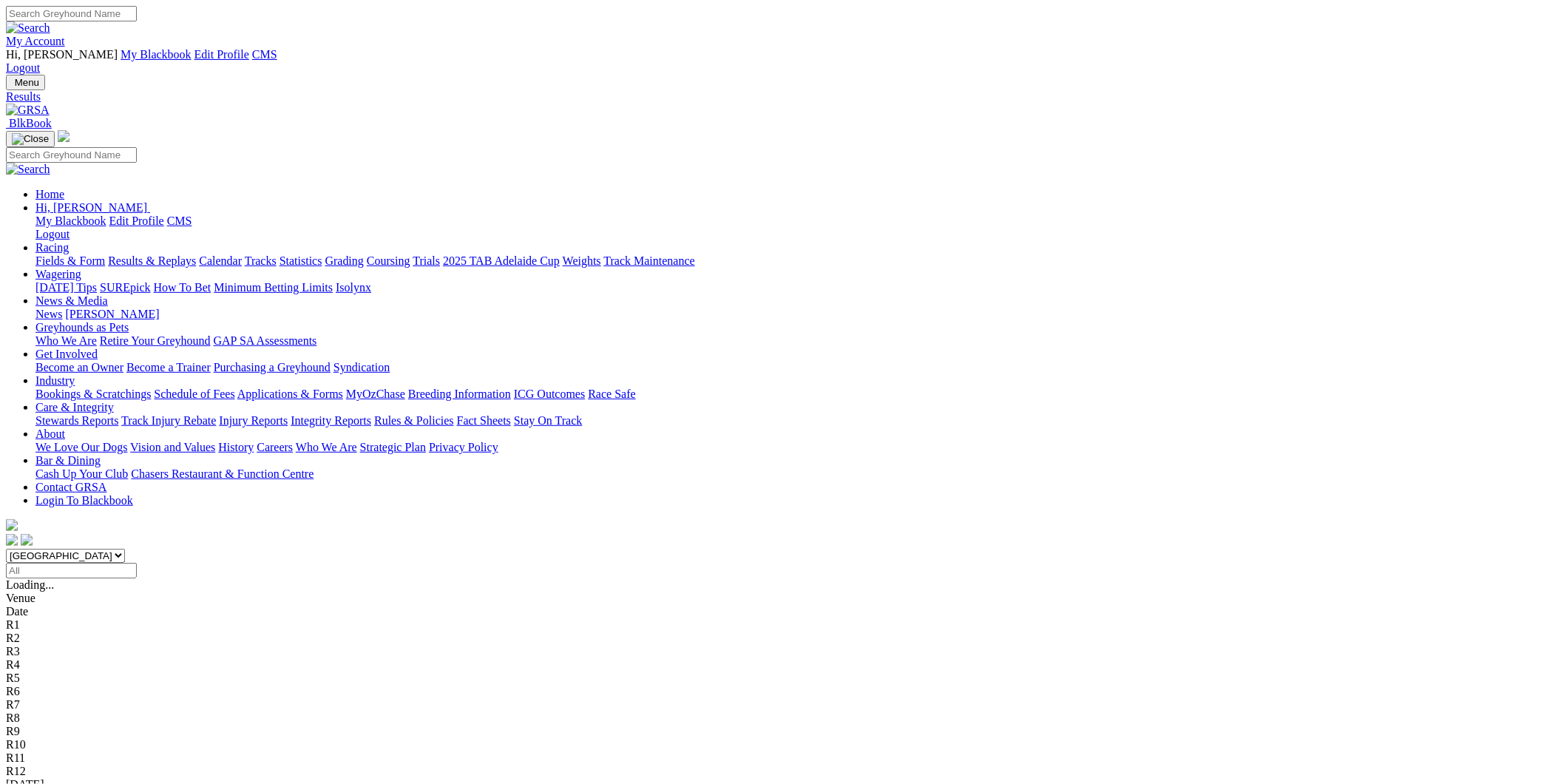
click at [137, 562] on input "Select date" at bounding box center [71, 570] width 131 height 16
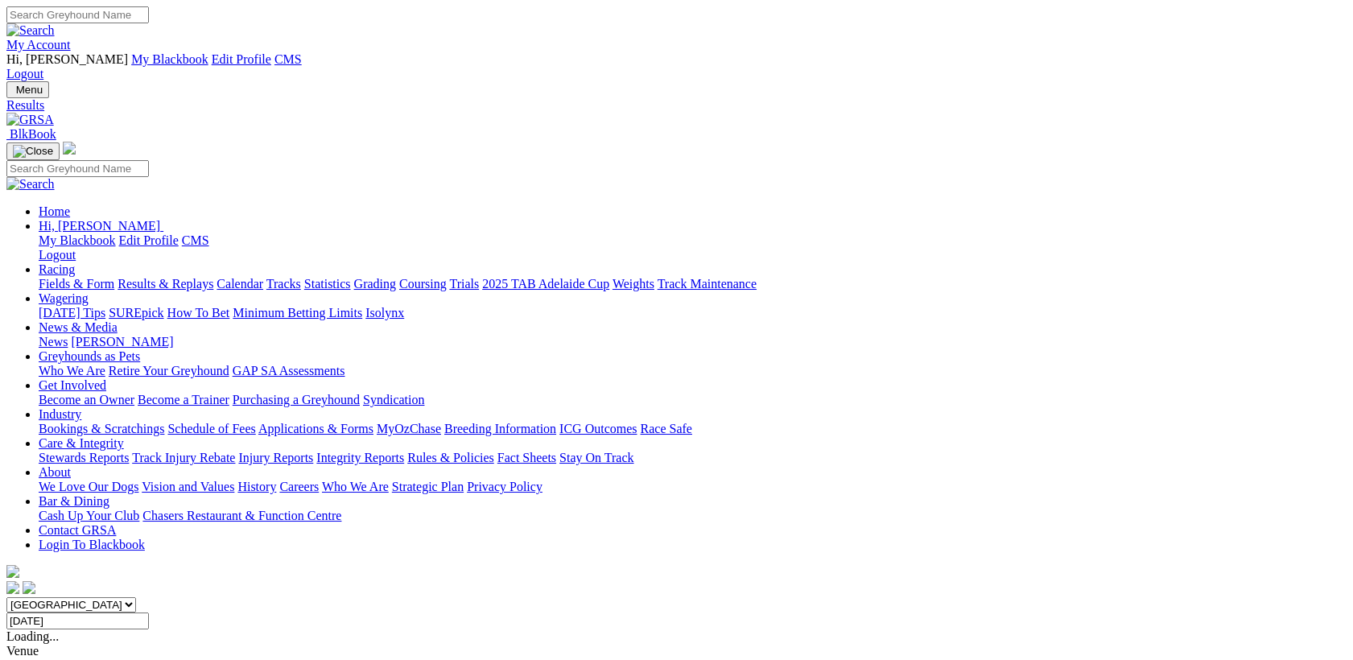
click at [149, 612] on input "[DATE]" at bounding box center [77, 620] width 142 height 17
click at [136, 597] on select "South Australia New South Wales Northern Territory Queensland Tasmania Victoria…" at bounding box center [71, 604] width 130 height 15
click at [785, 597] on div "South Australia New South Wales Northern Territory Queensland Tasmania Victoria…" at bounding box center [676, 613] width 1340 height 32
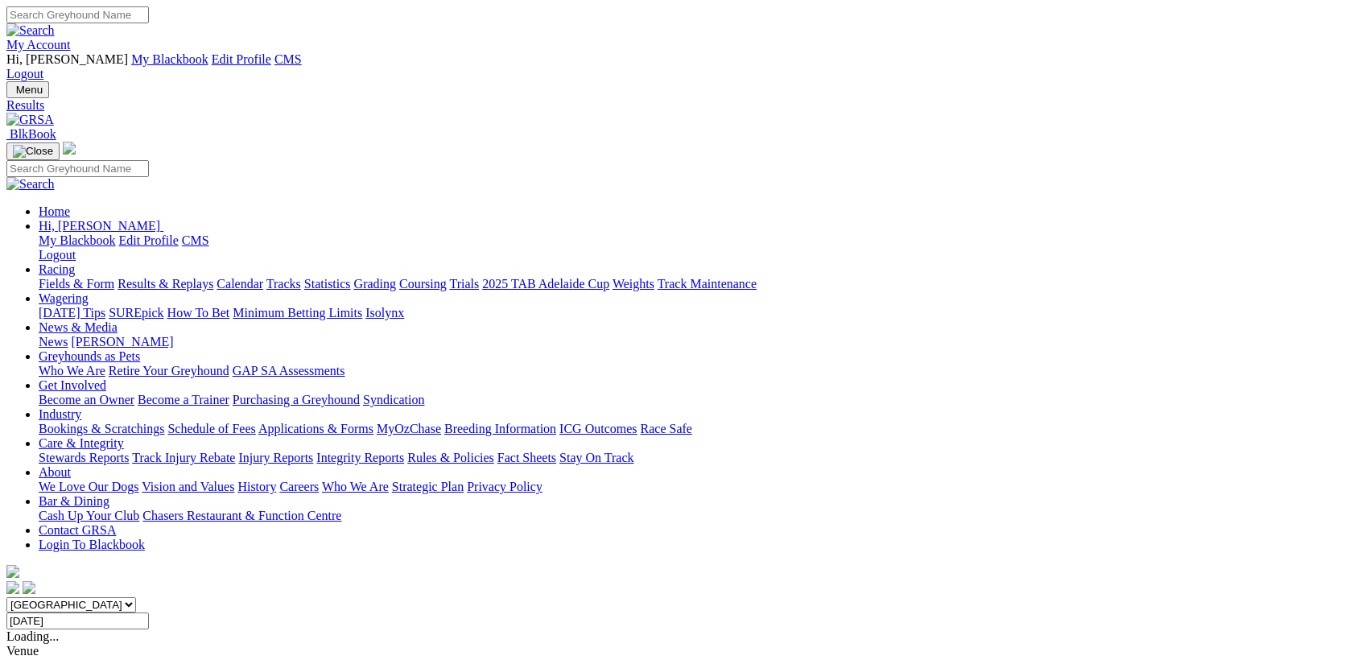
click at [149, 612] on input "Tuesday, 19 Aug 2025" at bounding box center [77, 620] width 142 height 17
click at [149, 612] on input "Wednesday, 20 Aug 2025" at bounding box center [77, 620] width 142 height 17
click at [149, 612] on input "Thursday, 21 Aug 2025" at bounding box center [77, 620] width 142 height 17
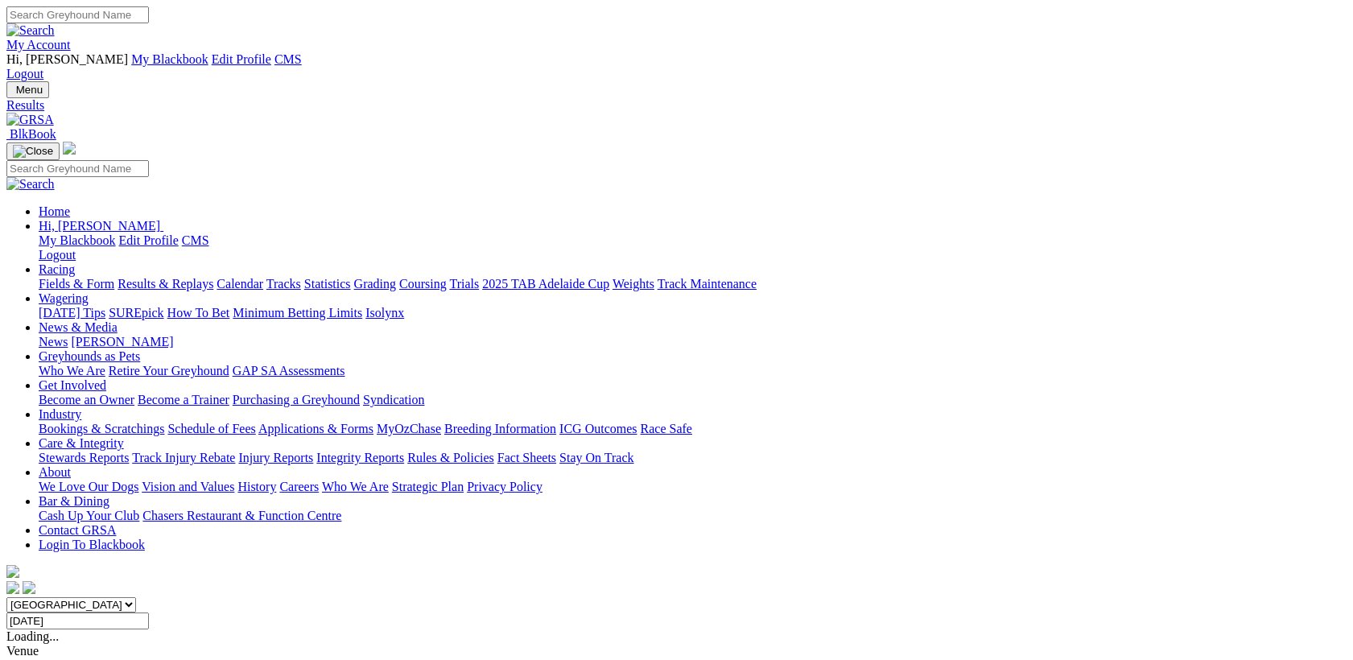
click at [149, 612] on input "Friday, 22 Aug 2025" at bounding box center [77, 620] width 142 height 17
click at [149, 612] on input "Saturday, 23 Aug 2025" at bounding box center [77, 620] width 142 height 17
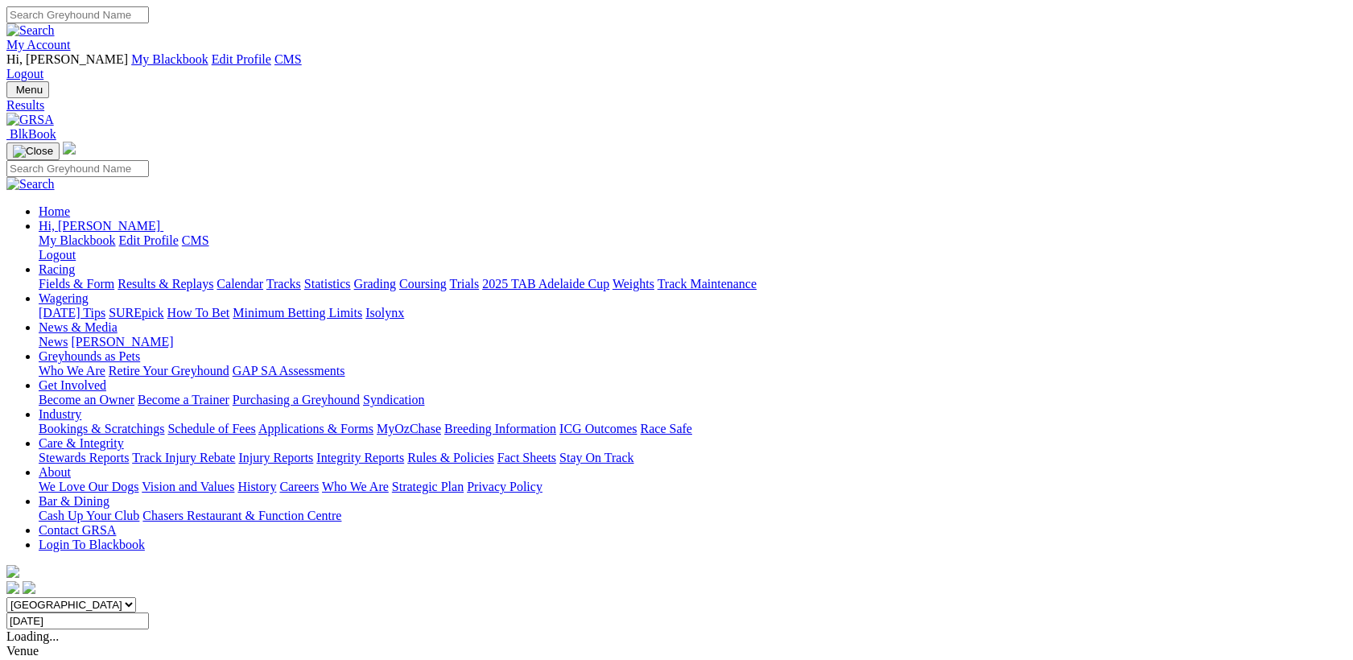
click at [149, 612] on input "Sunday, 24 Aug 2025" at bounding box center [77, 620] width 142 height 17
click at [149, 612] on input "Monday, 25 Aug 2025" at bounding box center [77, 620] width 142 height 17
click at [149, 612] on input "Tuesday, 26 Aug 2025" at bounding box center [77, 620] width 142 height 17
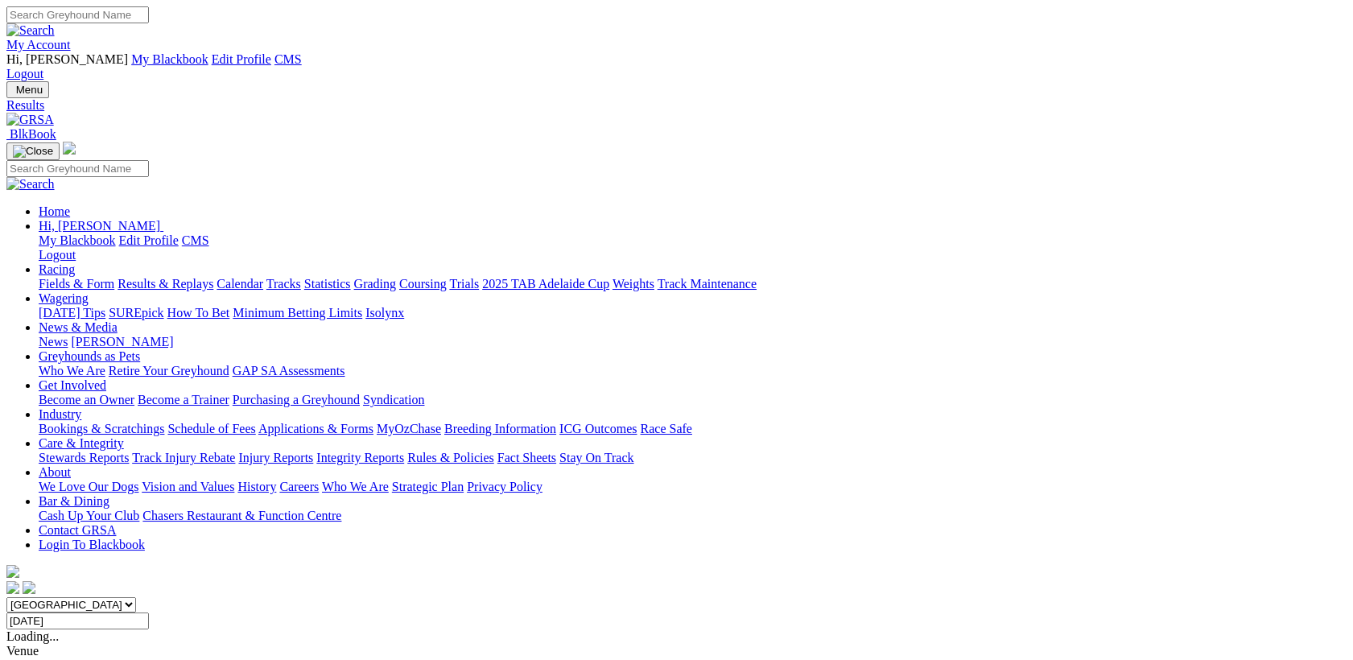
click at [149, 612] on input "Wednesday, 27 Aug 2025" at bounding box center [77, 620] width 142 height 17
click at [149, 612] on input "Thursday, 28 Aug 2025" at bounding box center [77, 620] width 142 height 17
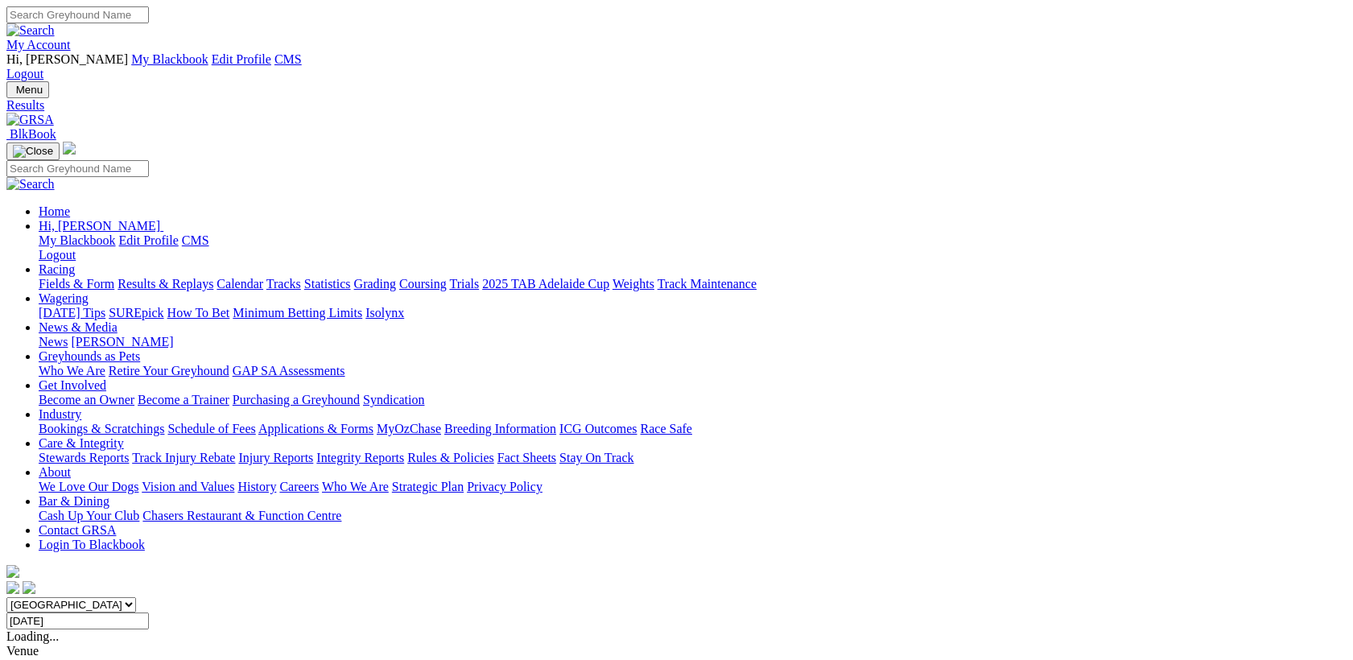
click at [149, 612] on input "Friday, 29 Aug 2025" at bounding box center [77, 620] width 142 height 17
click at [149, 612] on input "Saturday, 30 Aug 2025" at bounding box center [77, 620] width 142 height 17
type input "Sunday, 31 Aug 2025"
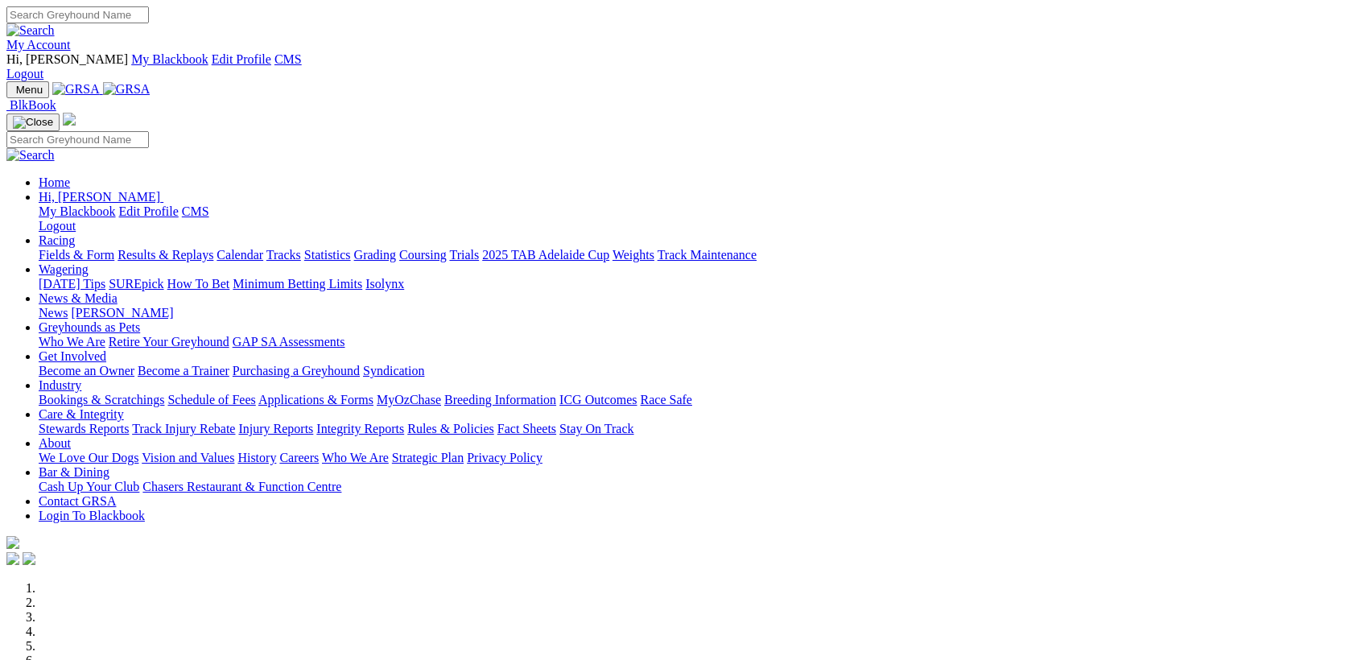
click at [75, 233] on link "Racing" at bounding box center [57, 240] width 36 height 14
click at [213, 248] on link "Results & Replays" at bounding box center [165, 255] width 96 height 14
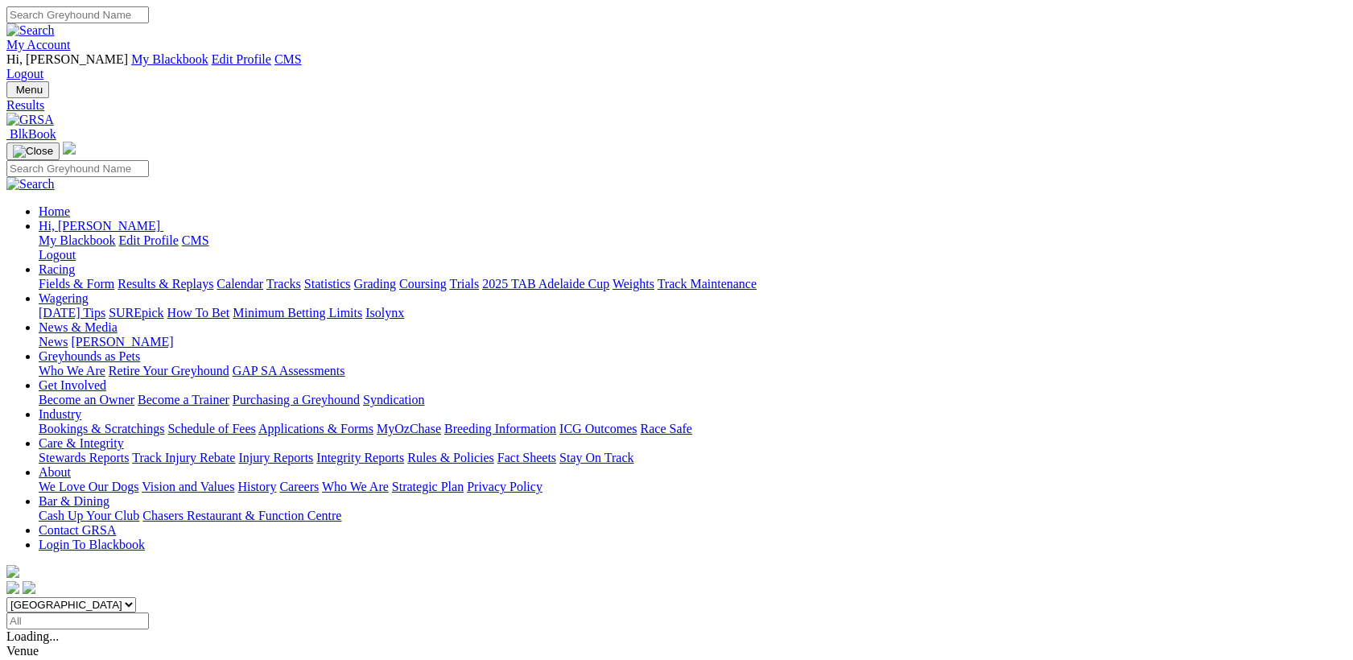
click at [149, 612] on input "Select date" at bounding box center [77, 620] width 142 height 17
type input "[DATE]"
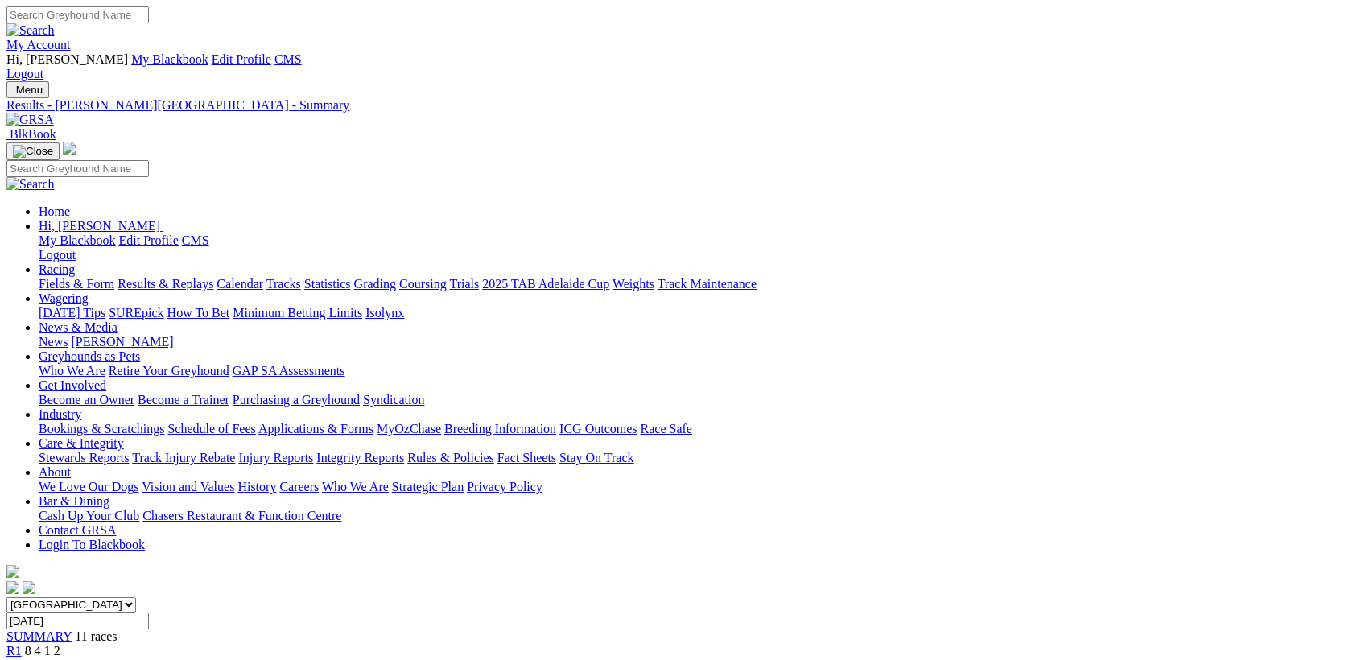
scroll to position [208, 0]
